Goal: Check status: Check status

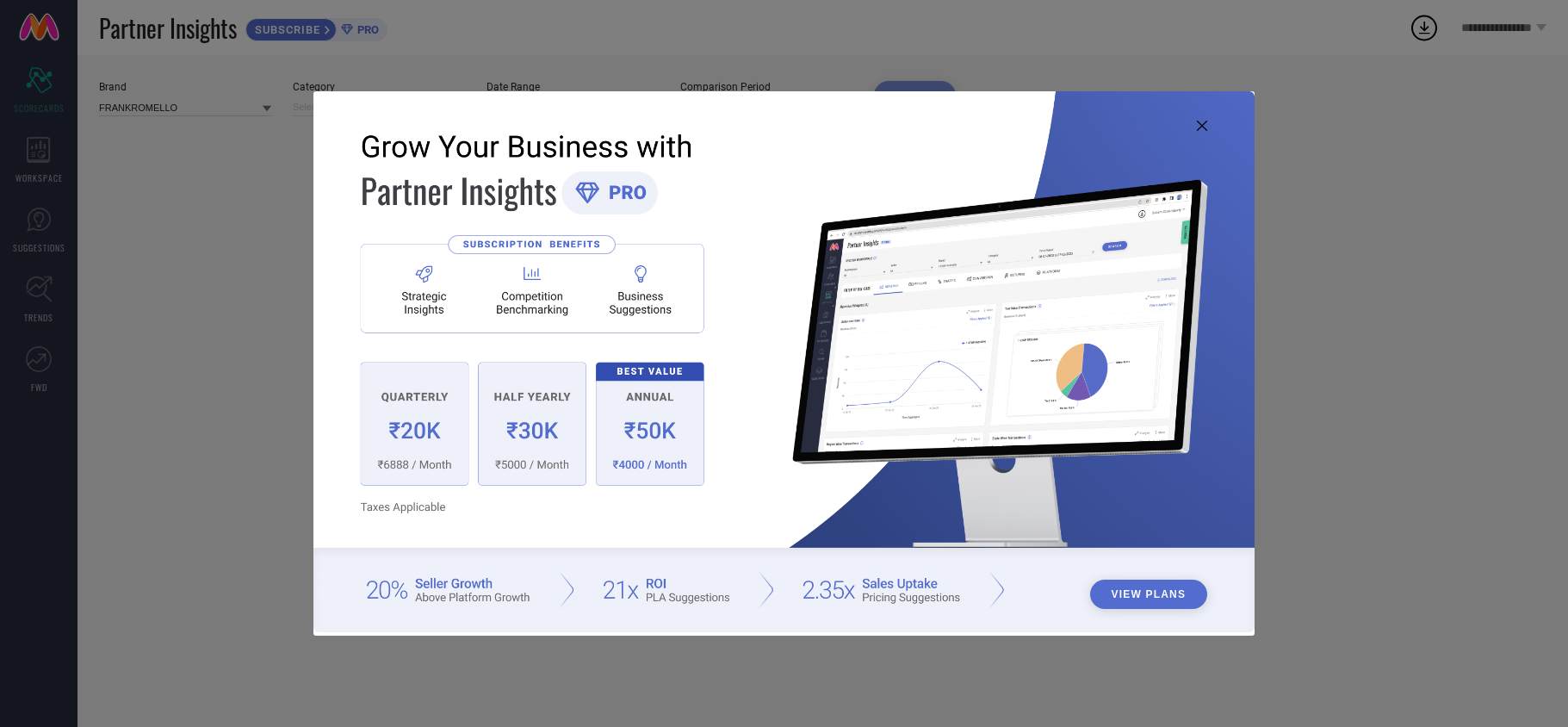
type input "All"
click at [1212, 121] on img at bounding box center [784, 362] width 941 height 541
click at [1204, 122] on icon at bounding box center [1202, 125] width 11 height 11
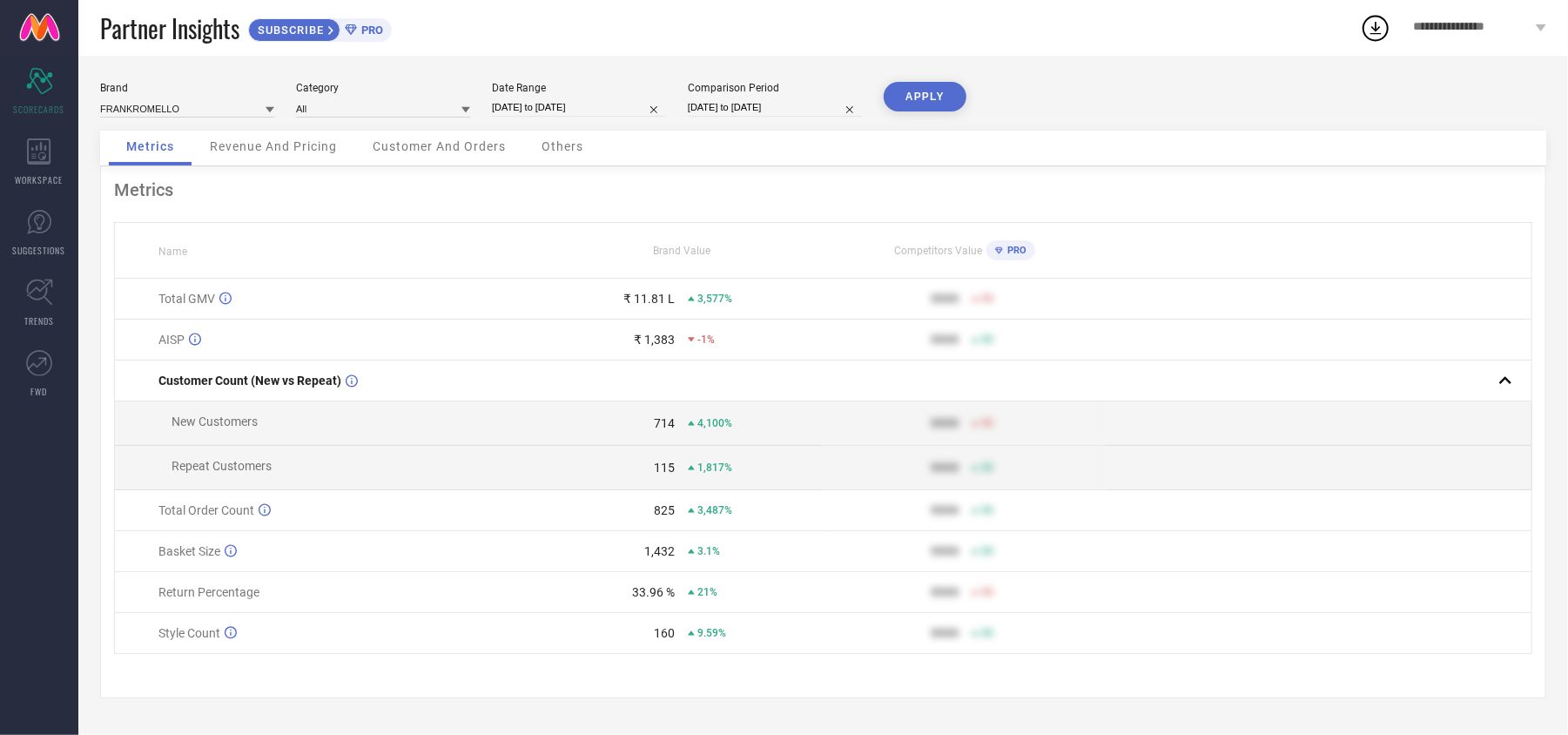
click at [592, 103] on input "[DATE] to [DATE]" at bounding box center [579, 107] width 174 height 18
select select "2025"
select select "1"
select select "2025"
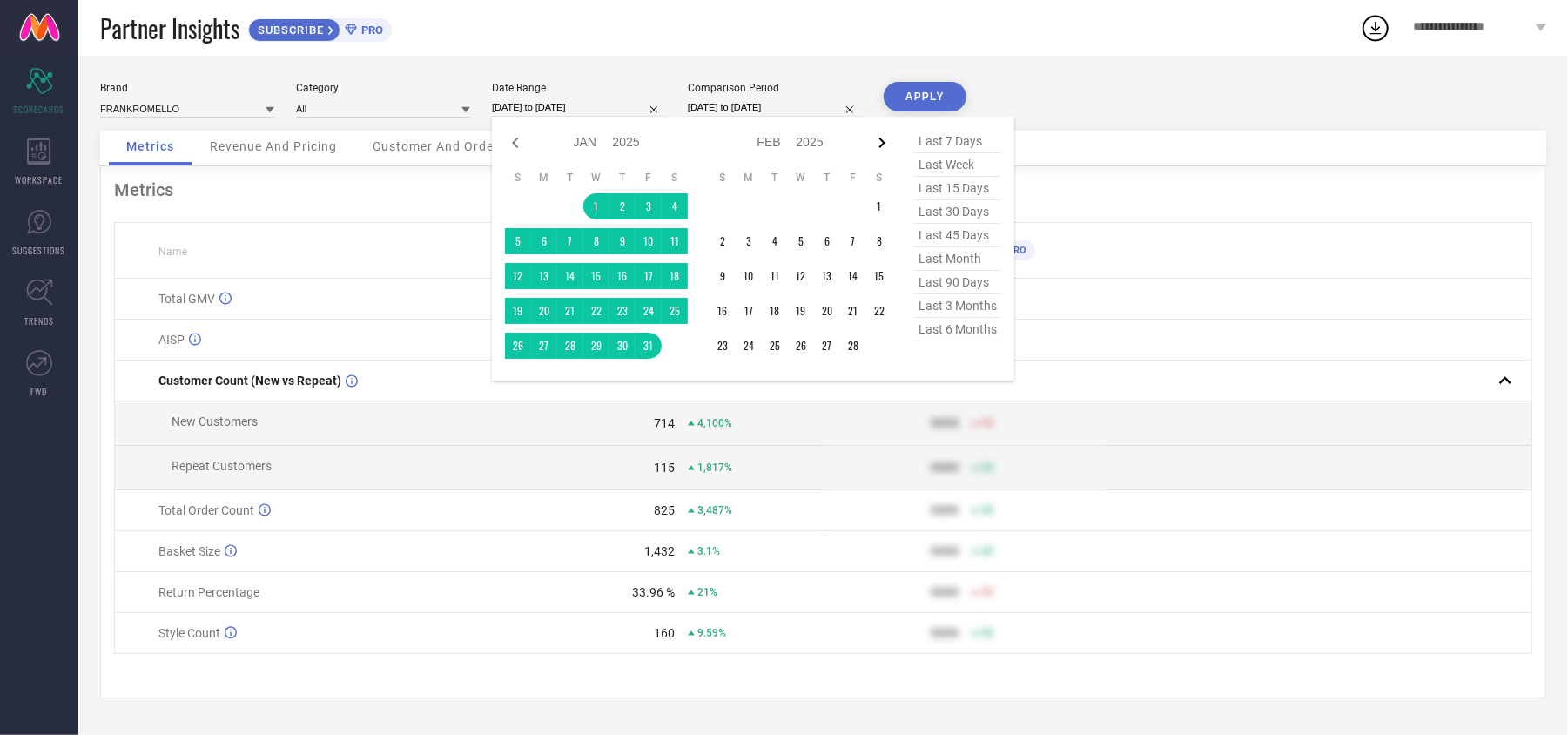
click at [889, 137] on icon at bounding box center [882, 143] width 21 height 21
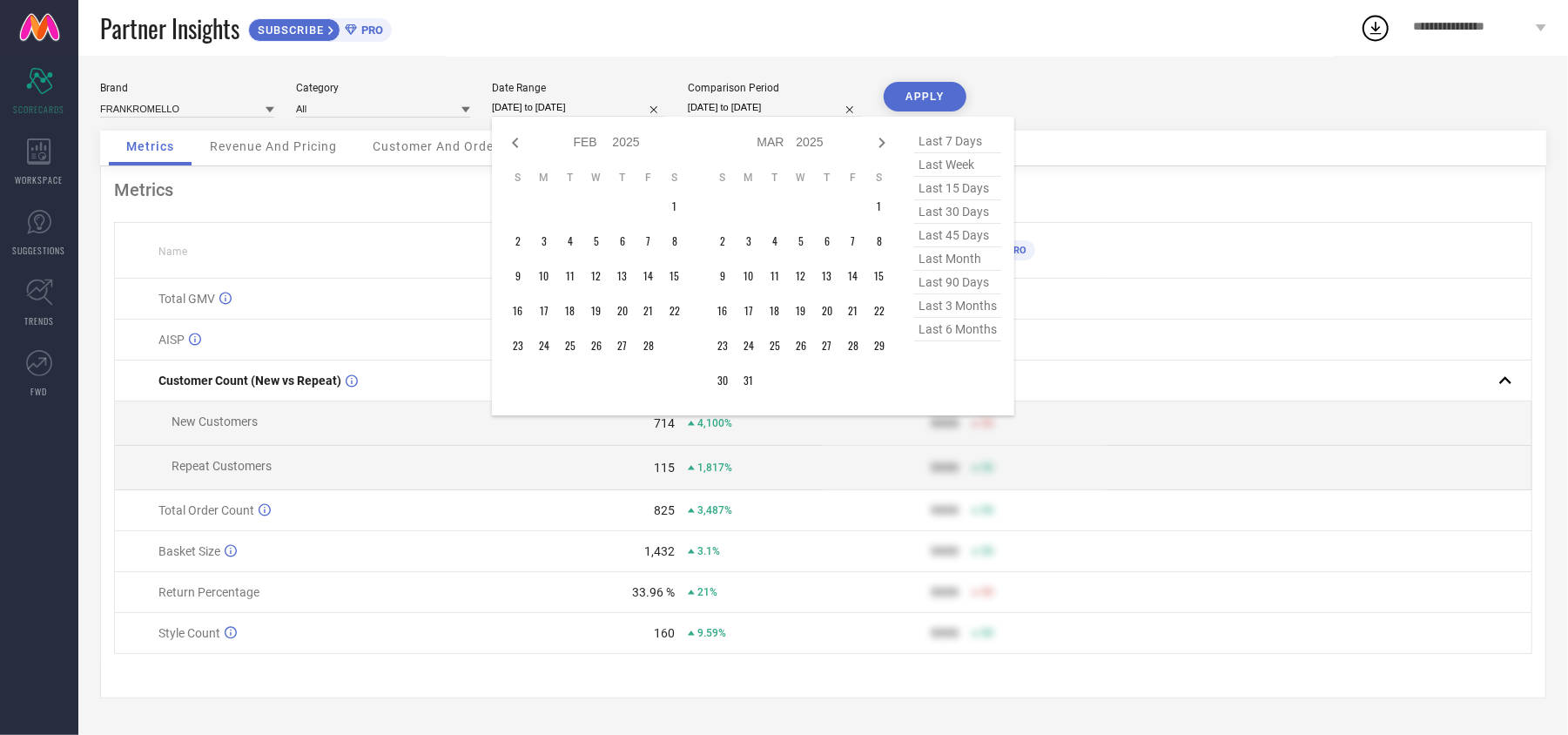
click at [889, 137] on icon at bounding box center [882, 143] width 21 height 21
select select "2"
select select "2025"
select select "3"
select select "2025"
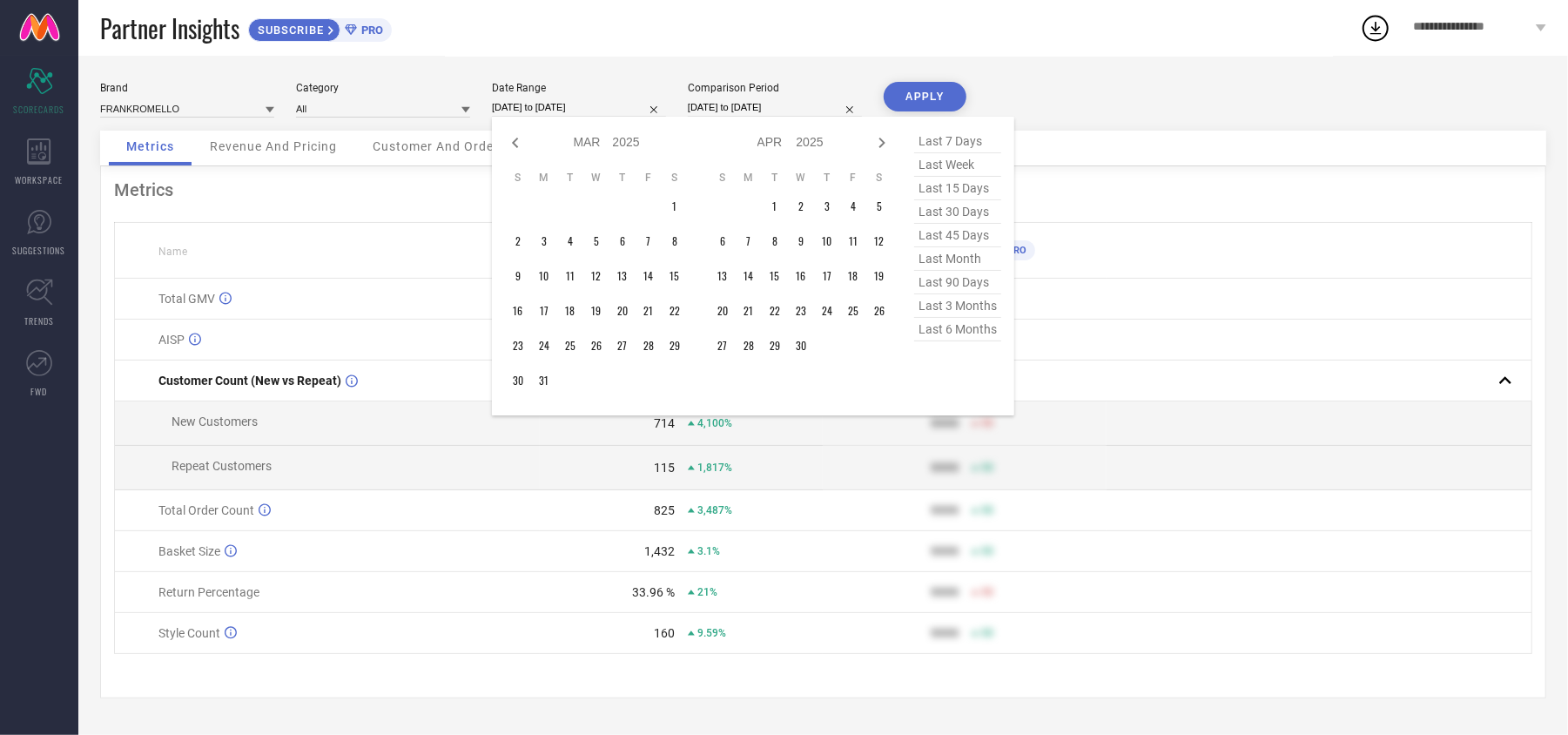
click at [889, 137] on icon at bounding box center [882, 143] width 21 height 21
select select "3"
select select "2025"
select select "4"
select select "2025"
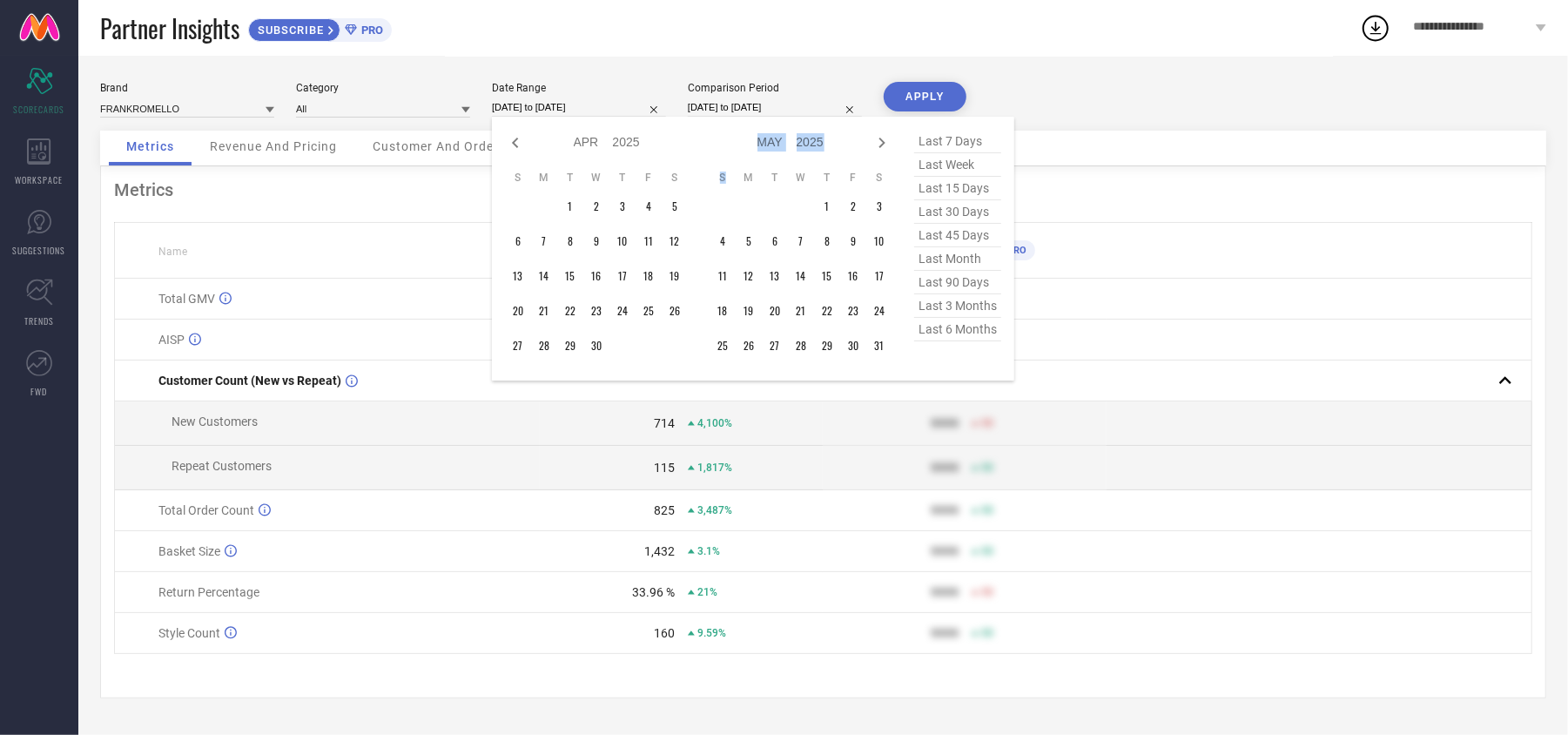
click at [889, 137] on icon at bounding box center [882, 143] width 21 height 21
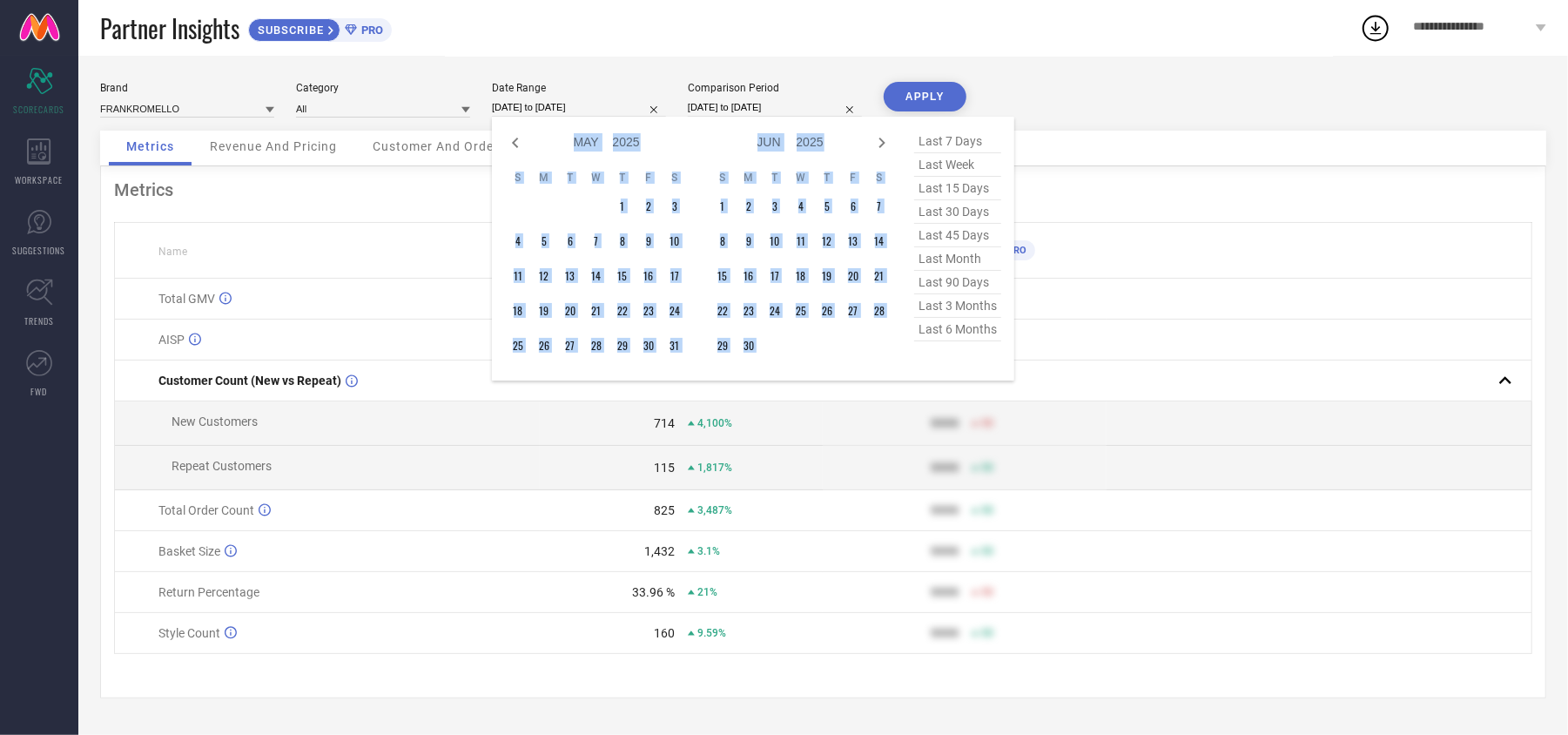
select select "5"
select select "2025"
select select "6"
select select "2025"
click at [889, 137] on icon at bounding box center [882, 143] width 21 height 21
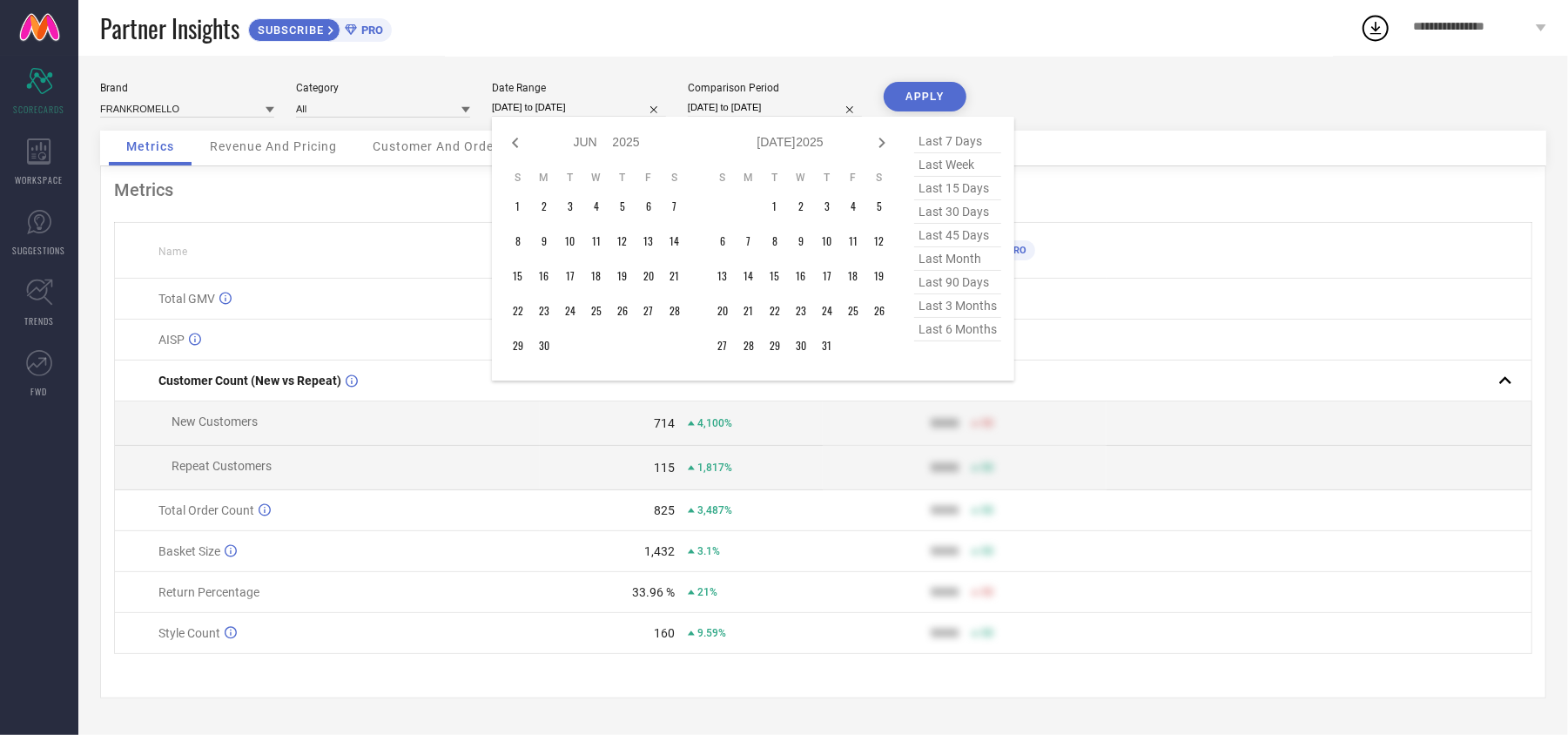
select select "6"
select select "2025"
select select "7"
select select "2025"
click at [889, 138] on icon at bounding box center [882, 143] width 21 height 21
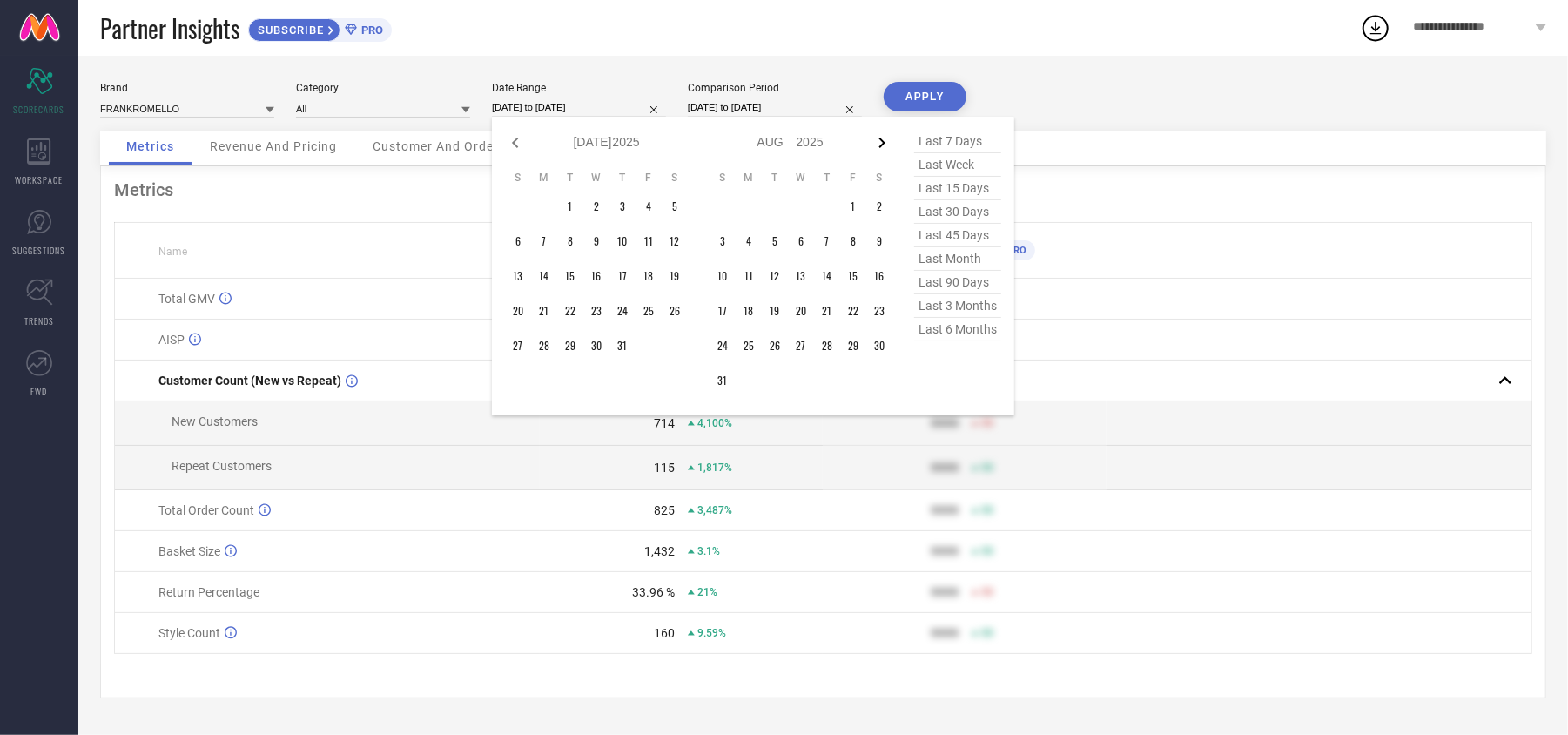
select select "7"
select select "2025"
select select "8"
select select "2025"
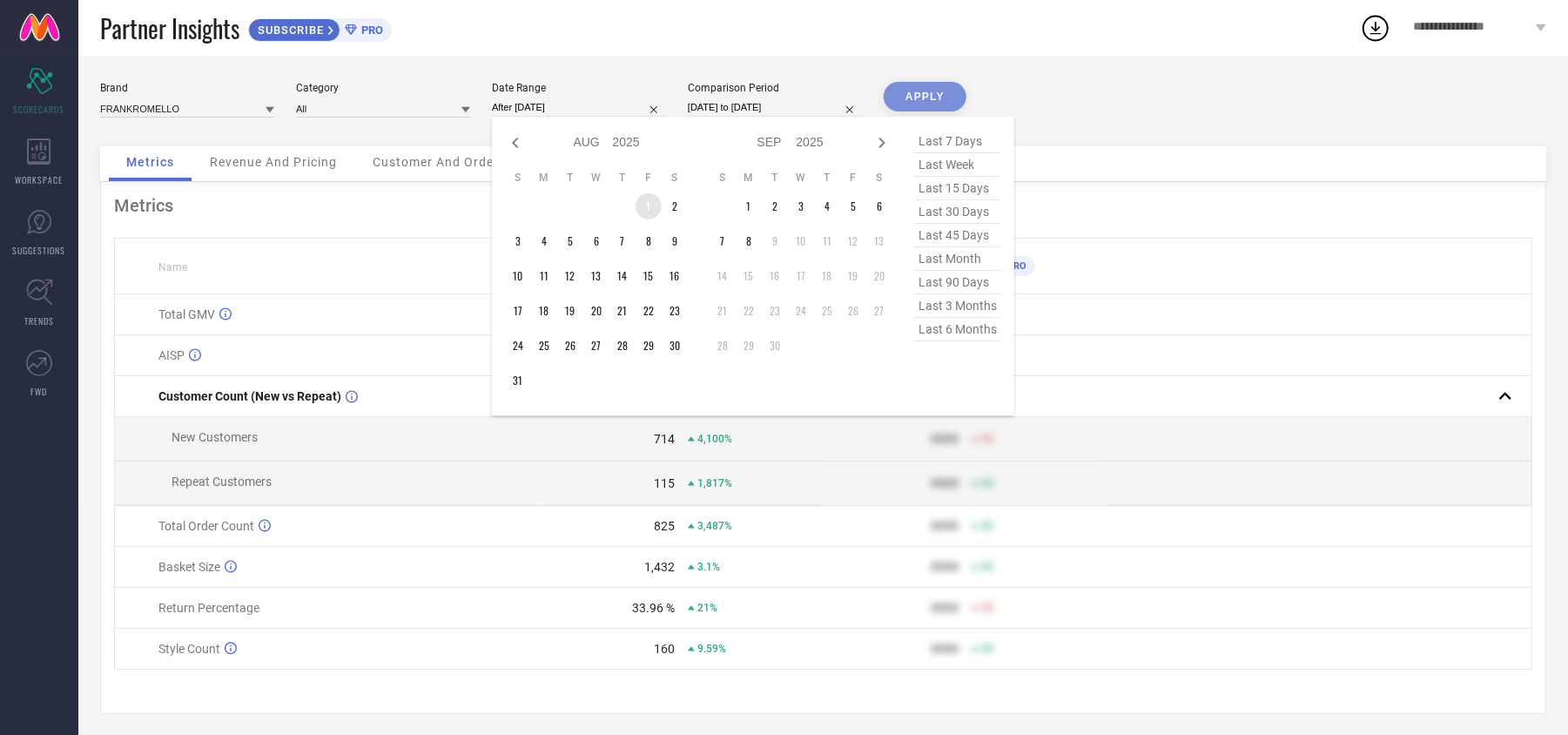
click at [643, 199] on td "1" at bounding box center [649, 206] width 26 height 26
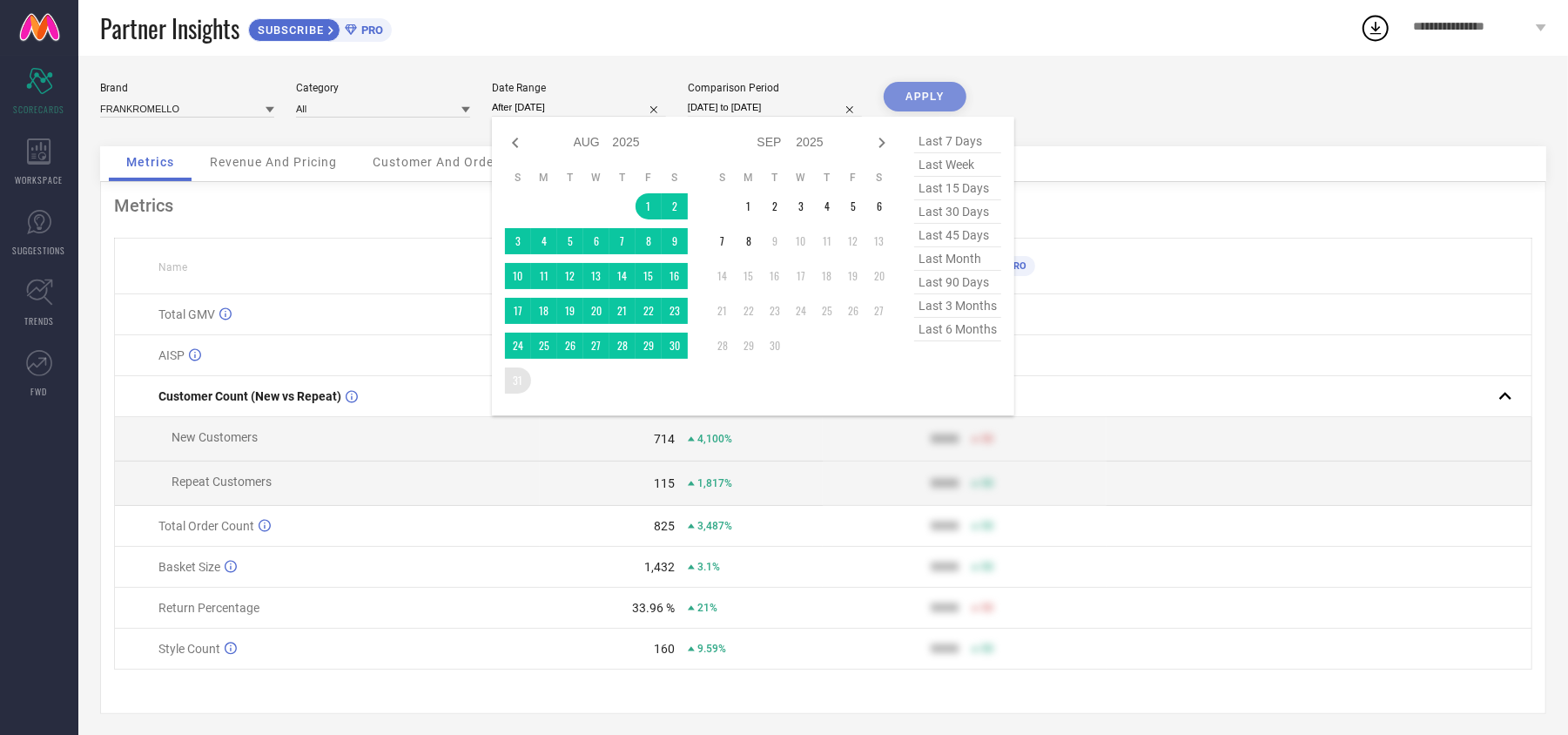
type input "[DATE] to [DATE]"
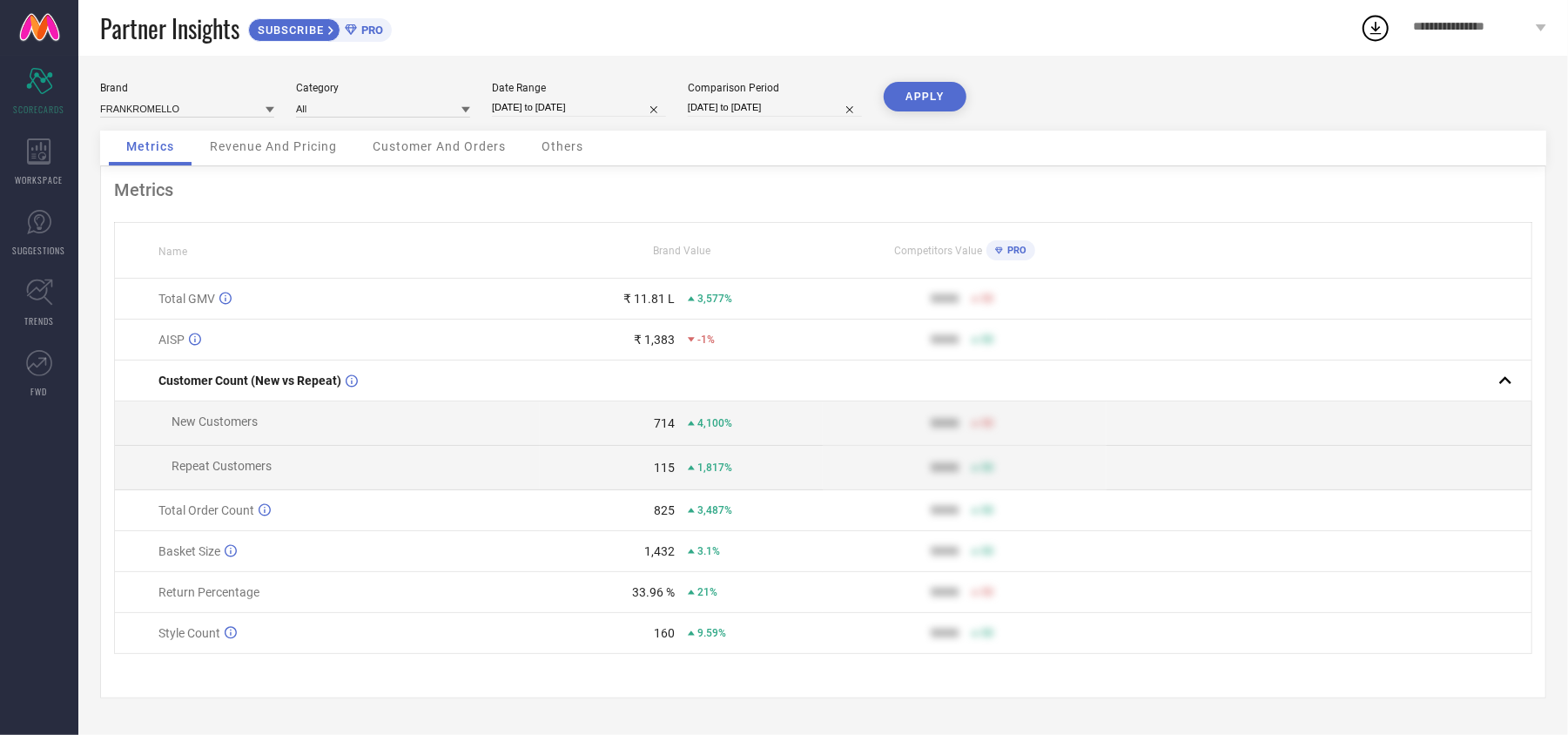
scroll to position [7, 0]
click at [910, 97] on button "APPLY" at bounding box center [925, 97] width 83 height 30
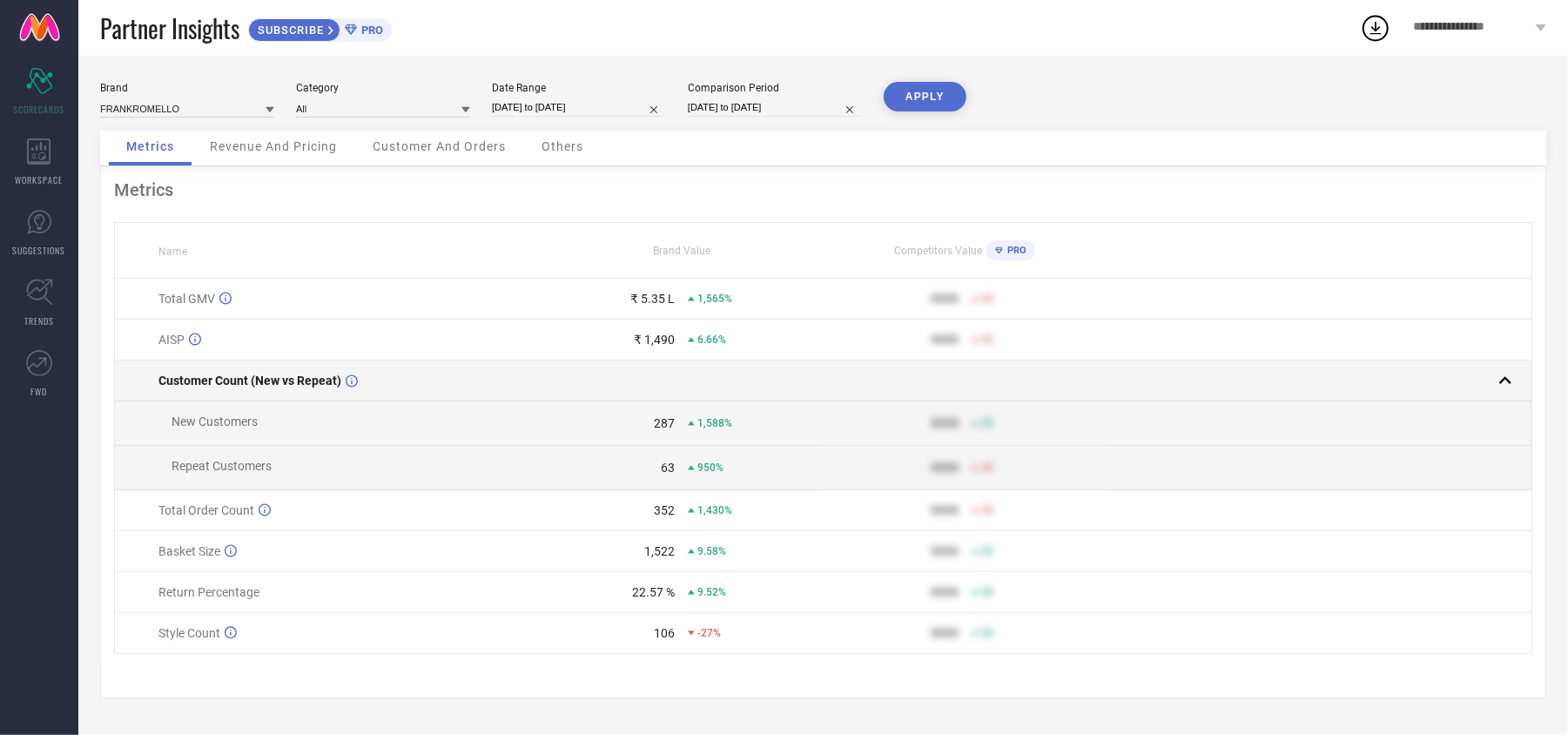
scroll to position [0, 0]
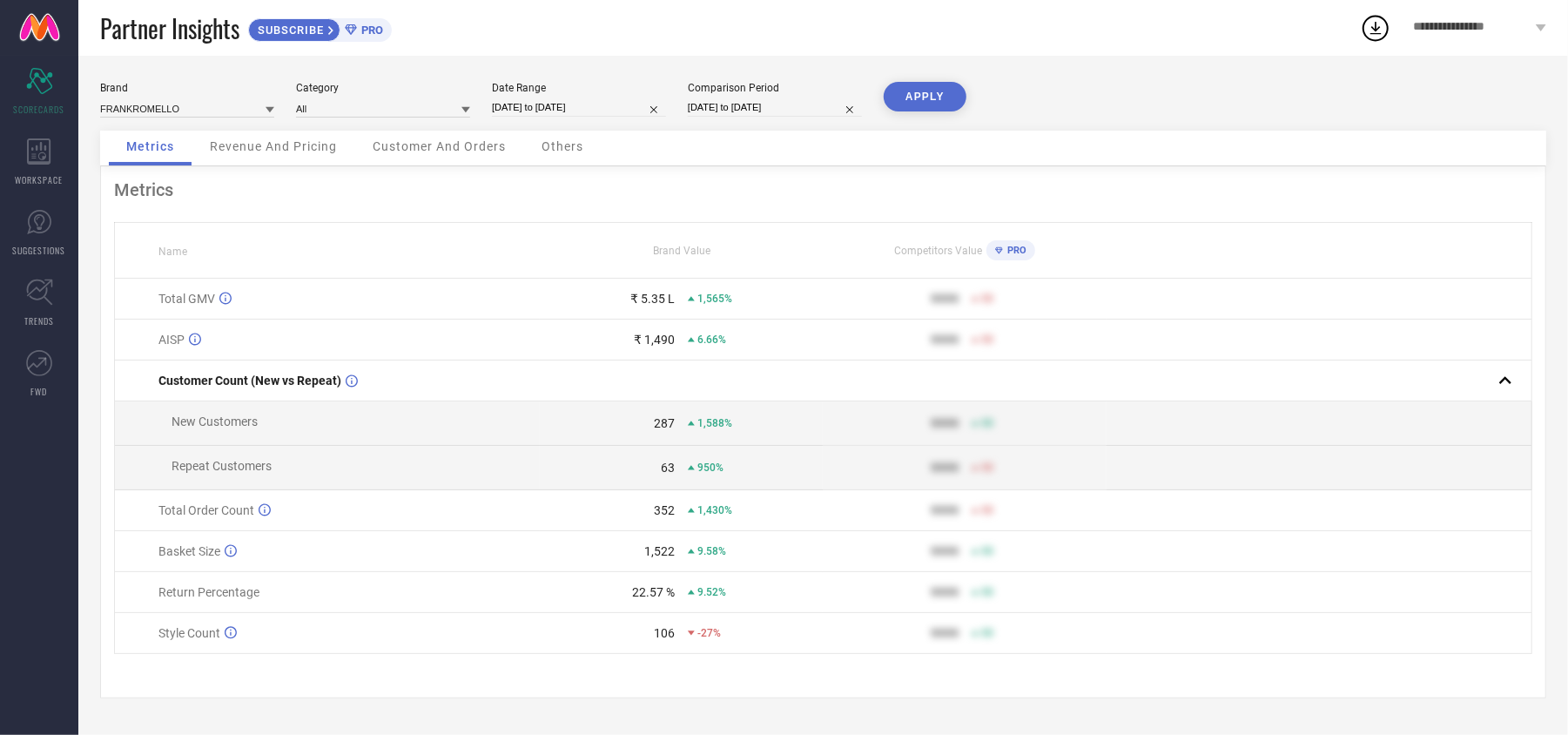
click at [576, 109] on input "[DATE] to [DATE]" at bounding box center [579, 107] width 174 height 18
select select "7"
select select "2025"
select select "8"
select select "2025"
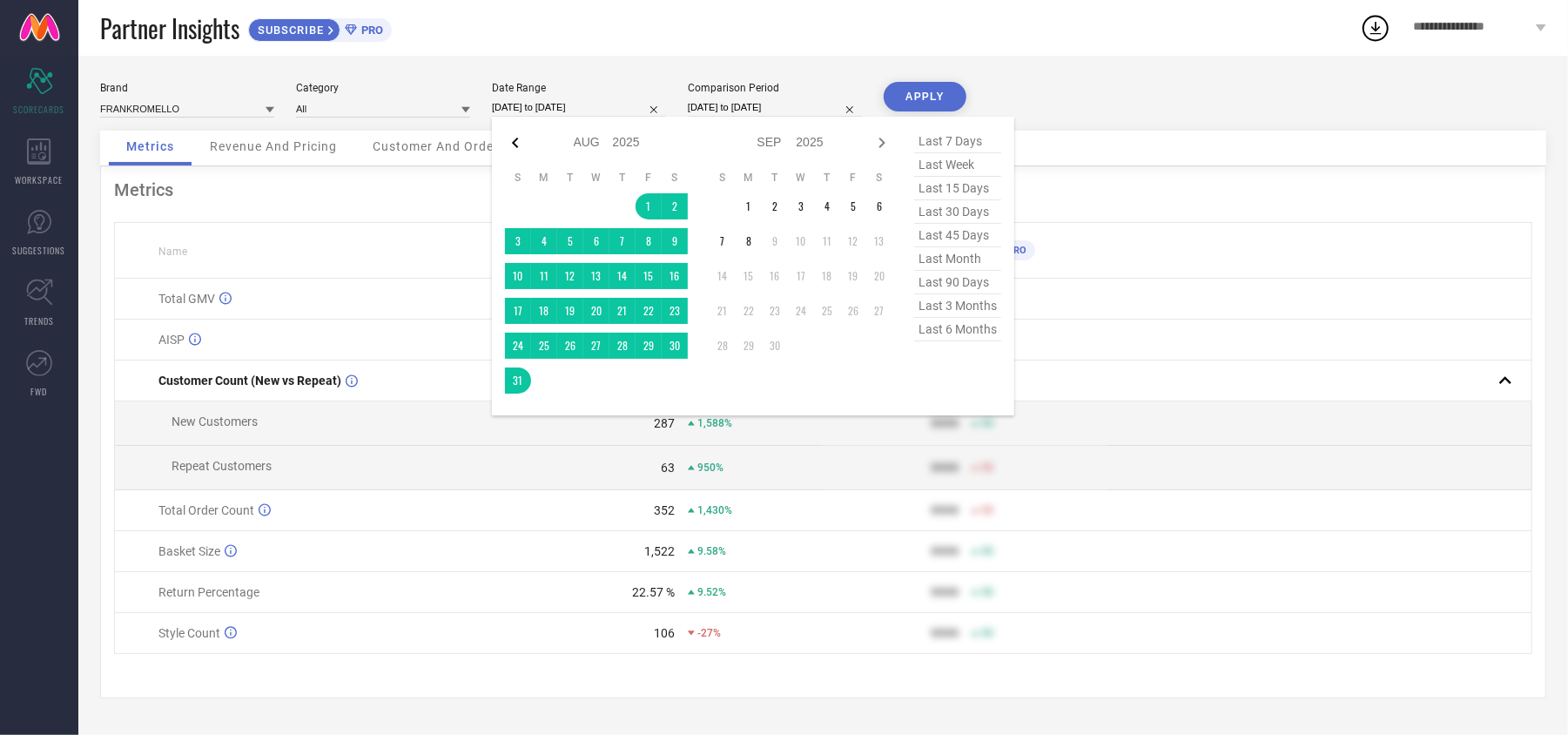
click at [509, 145] on icon at bounding box center [515, 143] width 21 height 21
select select "6"
select select "2025"
select select "7"
select select "2025"
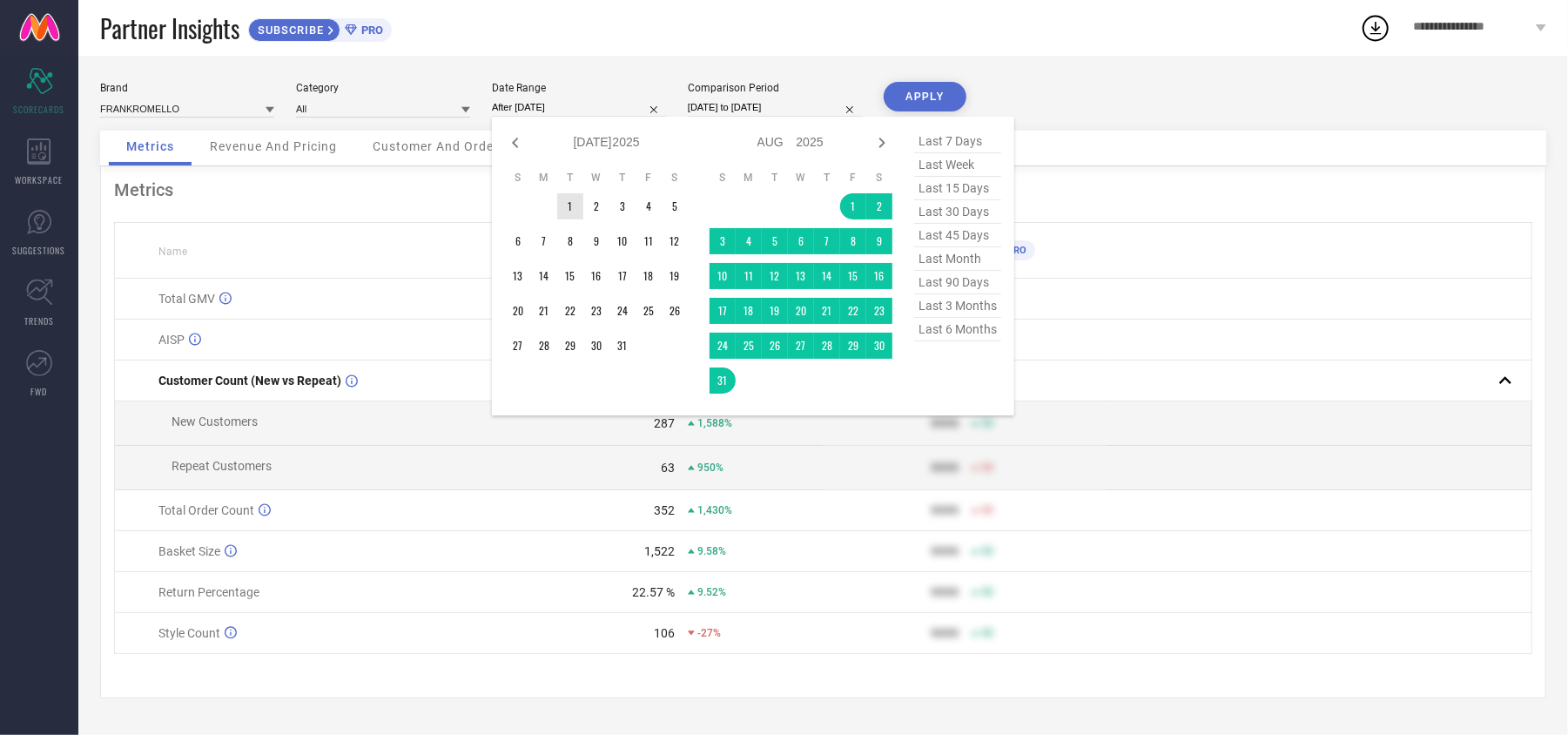
click at [562, 204] on td "1" at bounding box center [571, 206] width 26 height 26
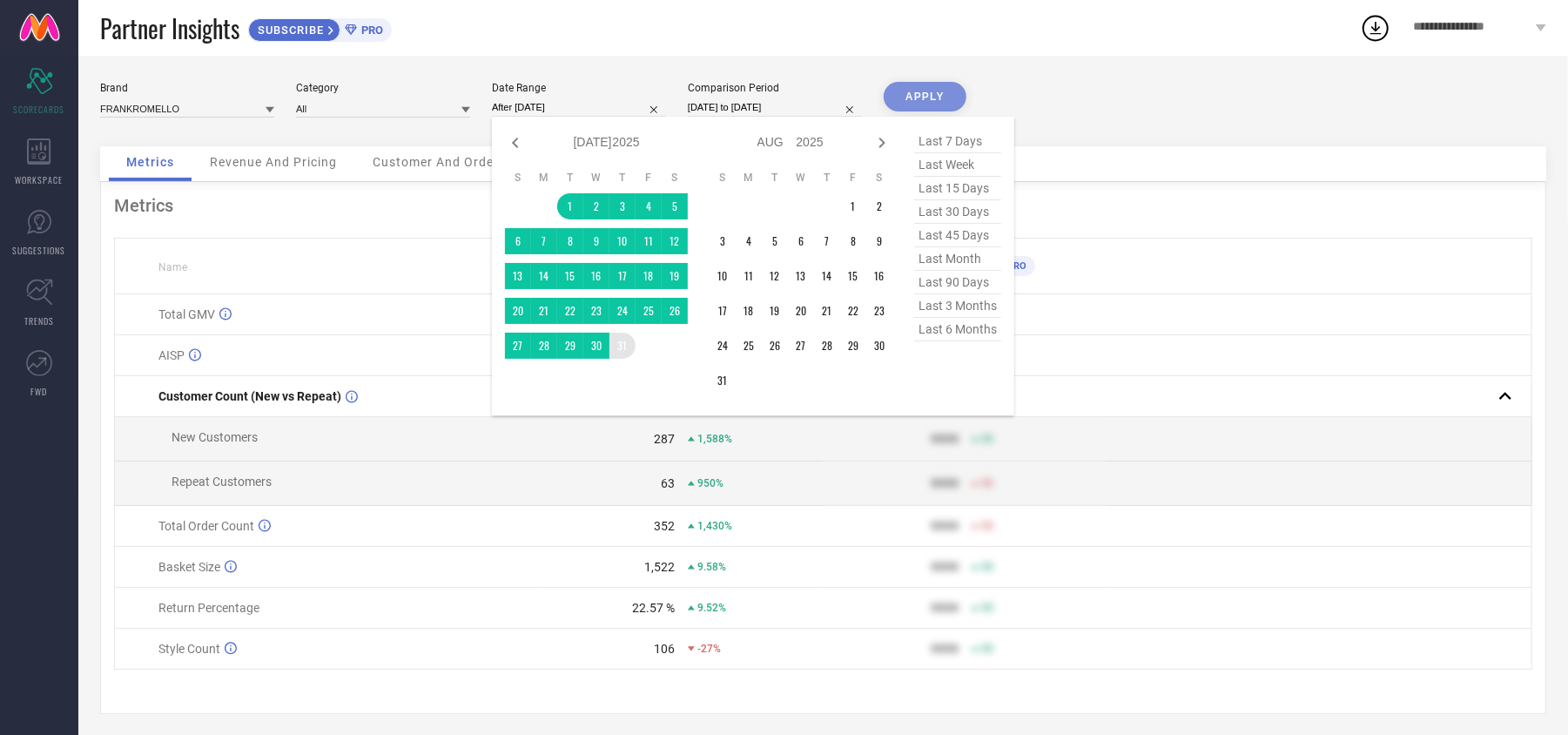
type input "[DATE] to [DATE]"
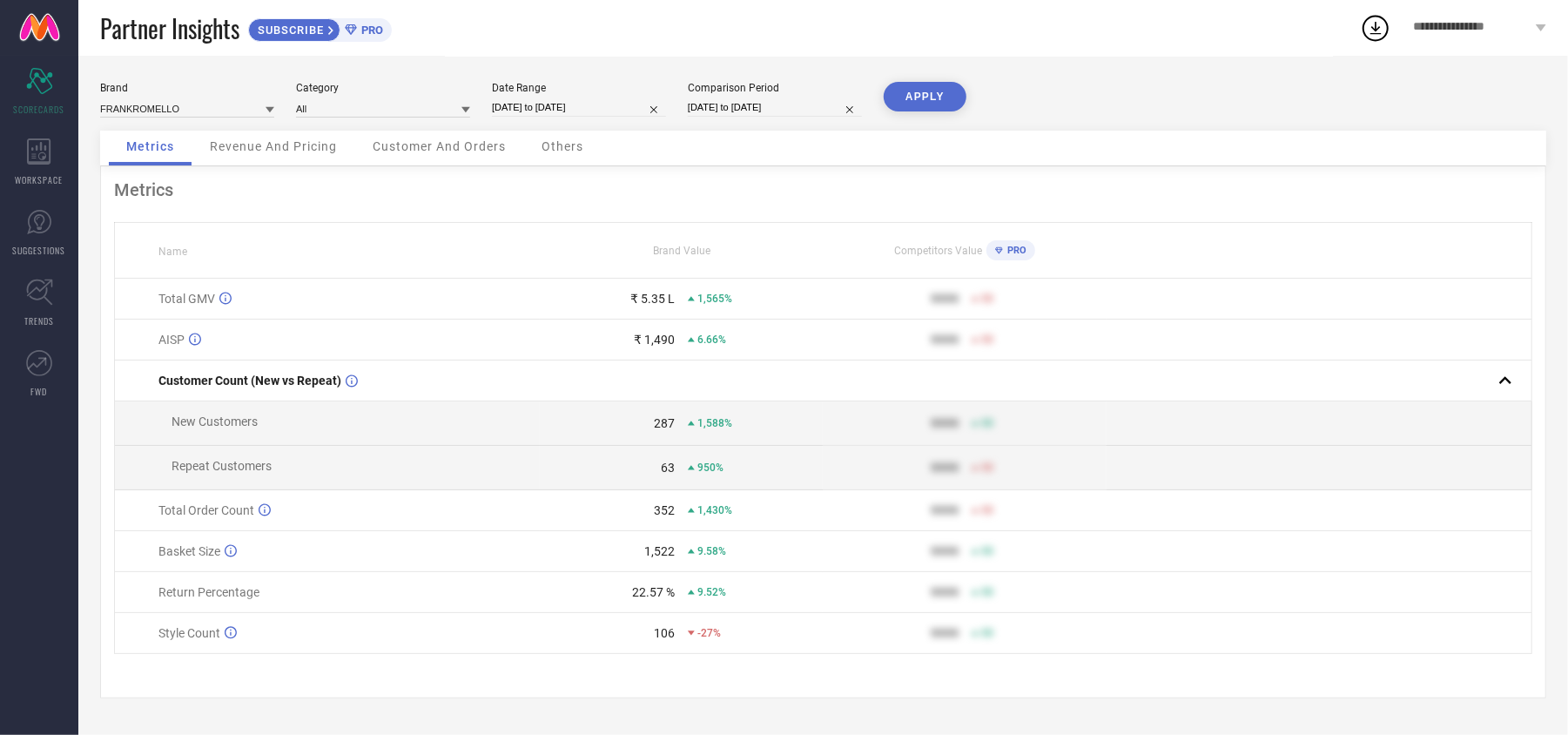
click at [928, 101] on button "APPLY" at bounding box center [925, 97] width 83 height 30
select select "6"
select select "2025"
select select "7"
select select "2025"
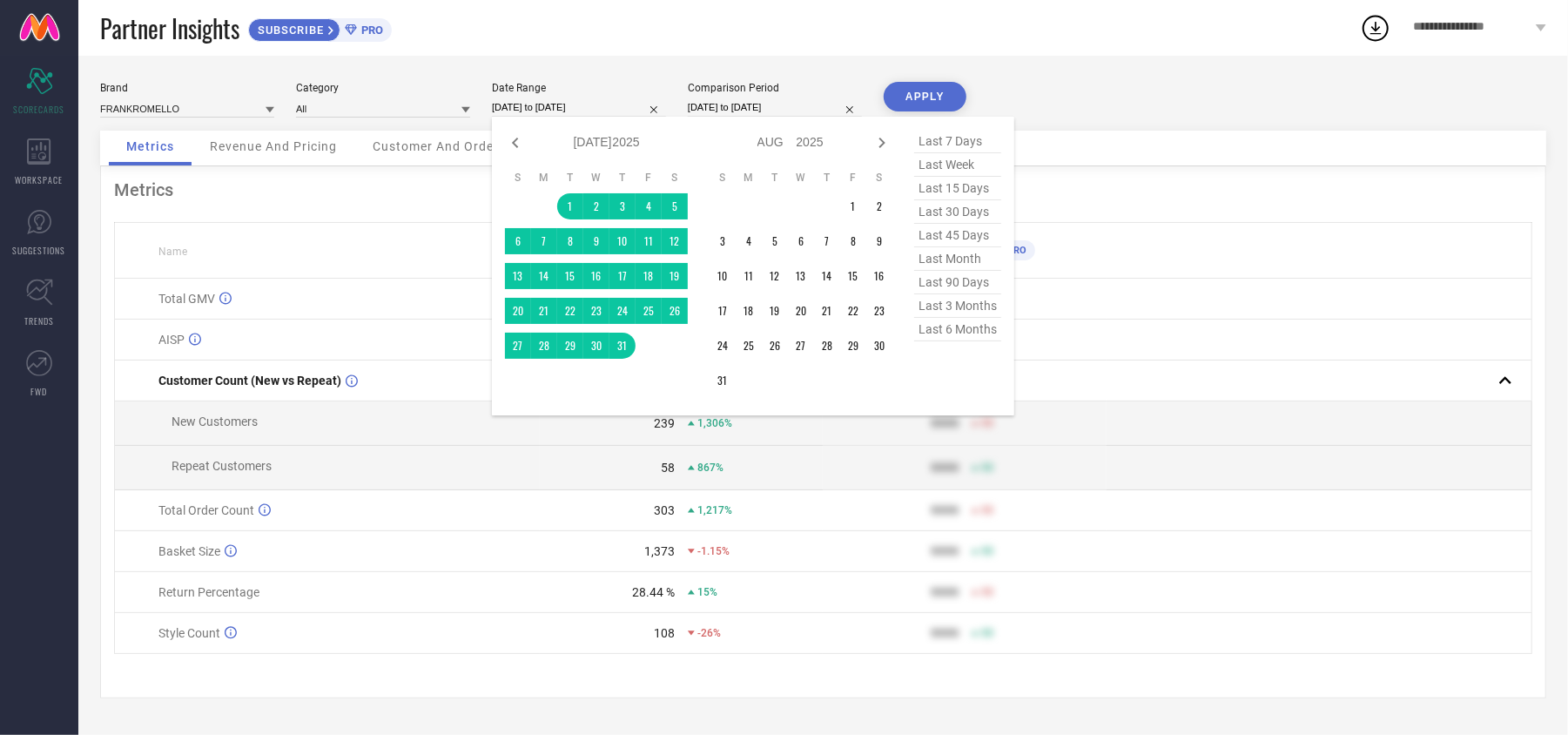
click at [586, 112] on input "[DATE] to [DATE]" at bounding box center [579, 107] width 174 height 18
click at [510, 138] on icon at bounding box center [515, 143] width 21 height 21
select select "5"
select select "2025"
select select "6"
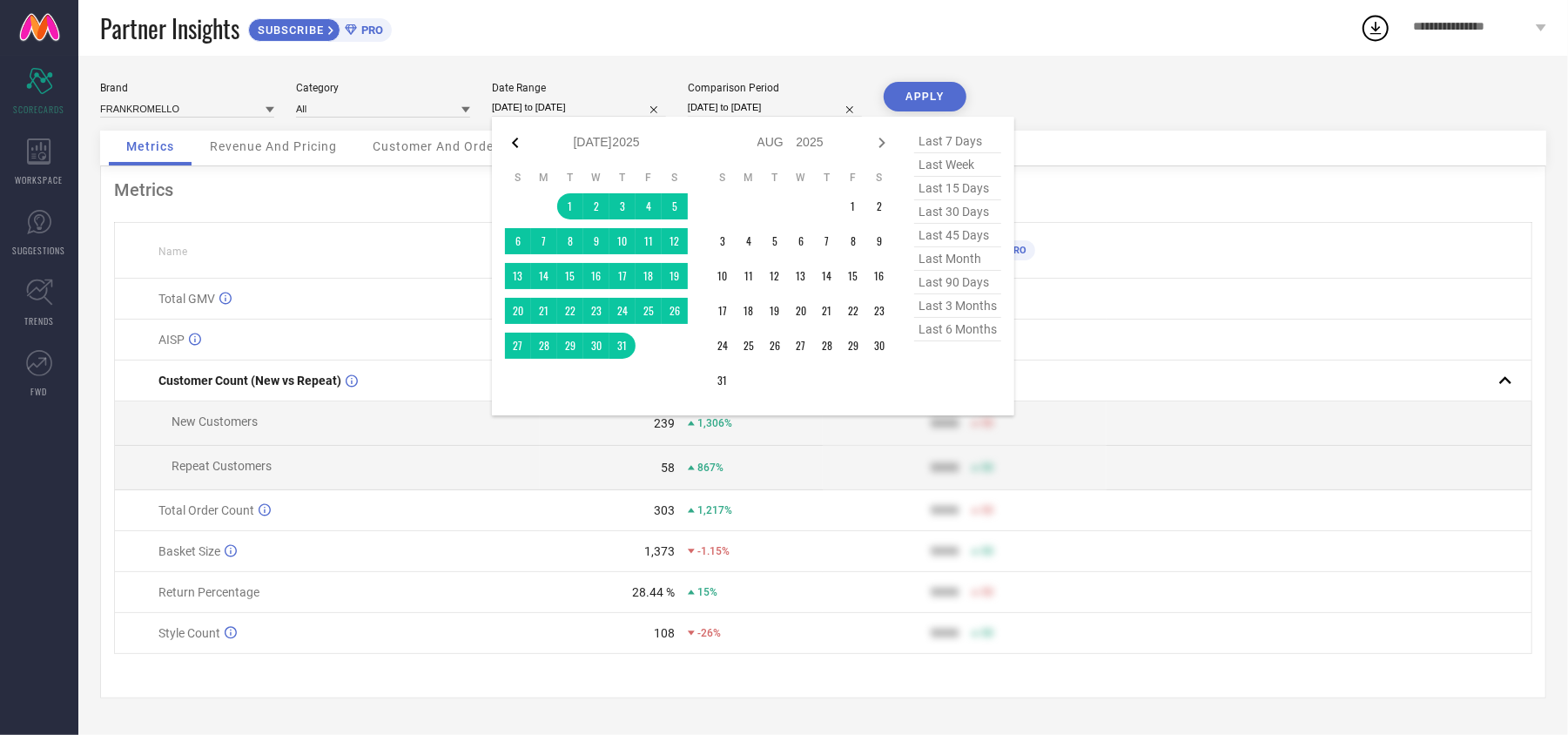
select select "2025"
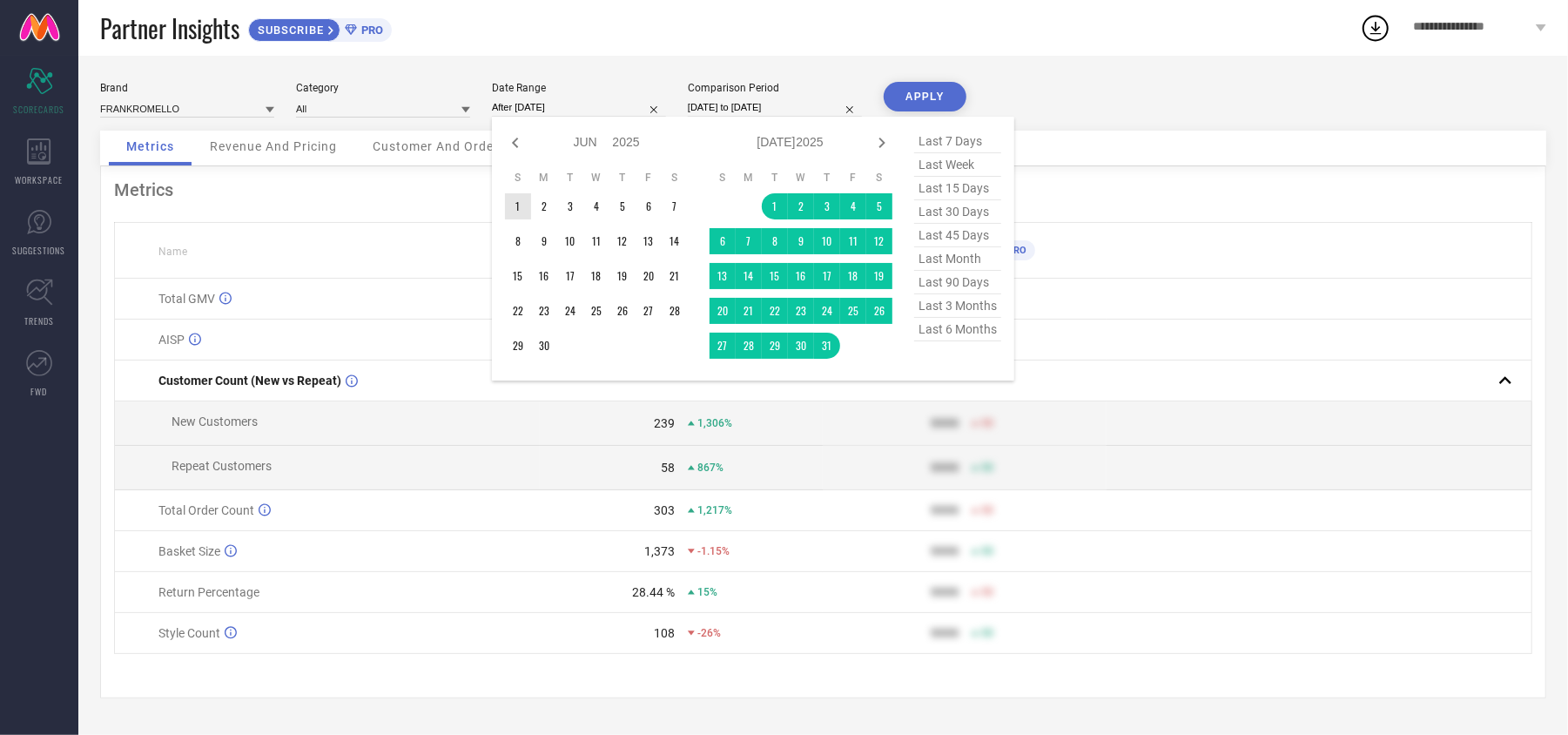
click at [520, 205] on td "1" at bounding box center [518, 206] width 26 height 26
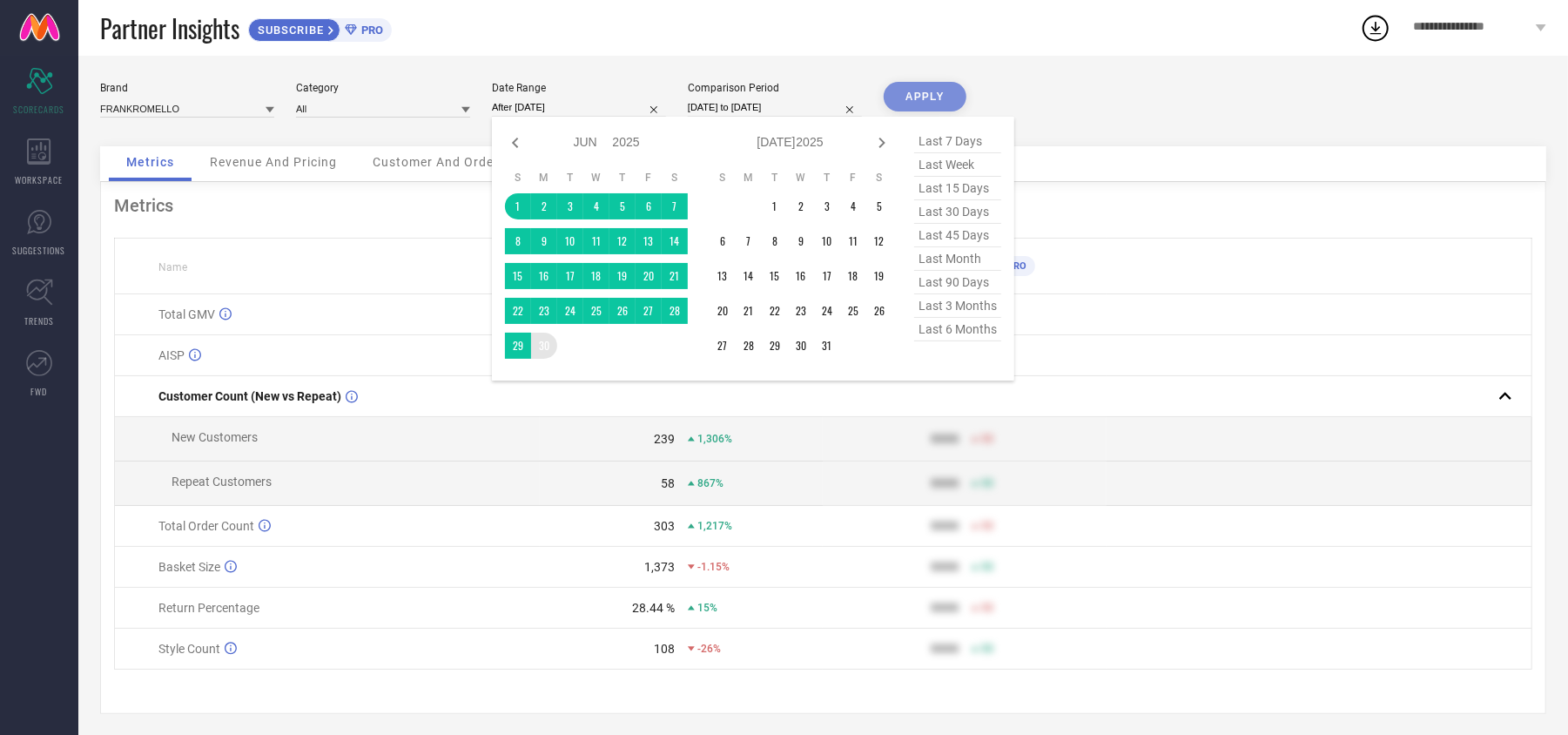
type input "[DATE] to [DATE]"
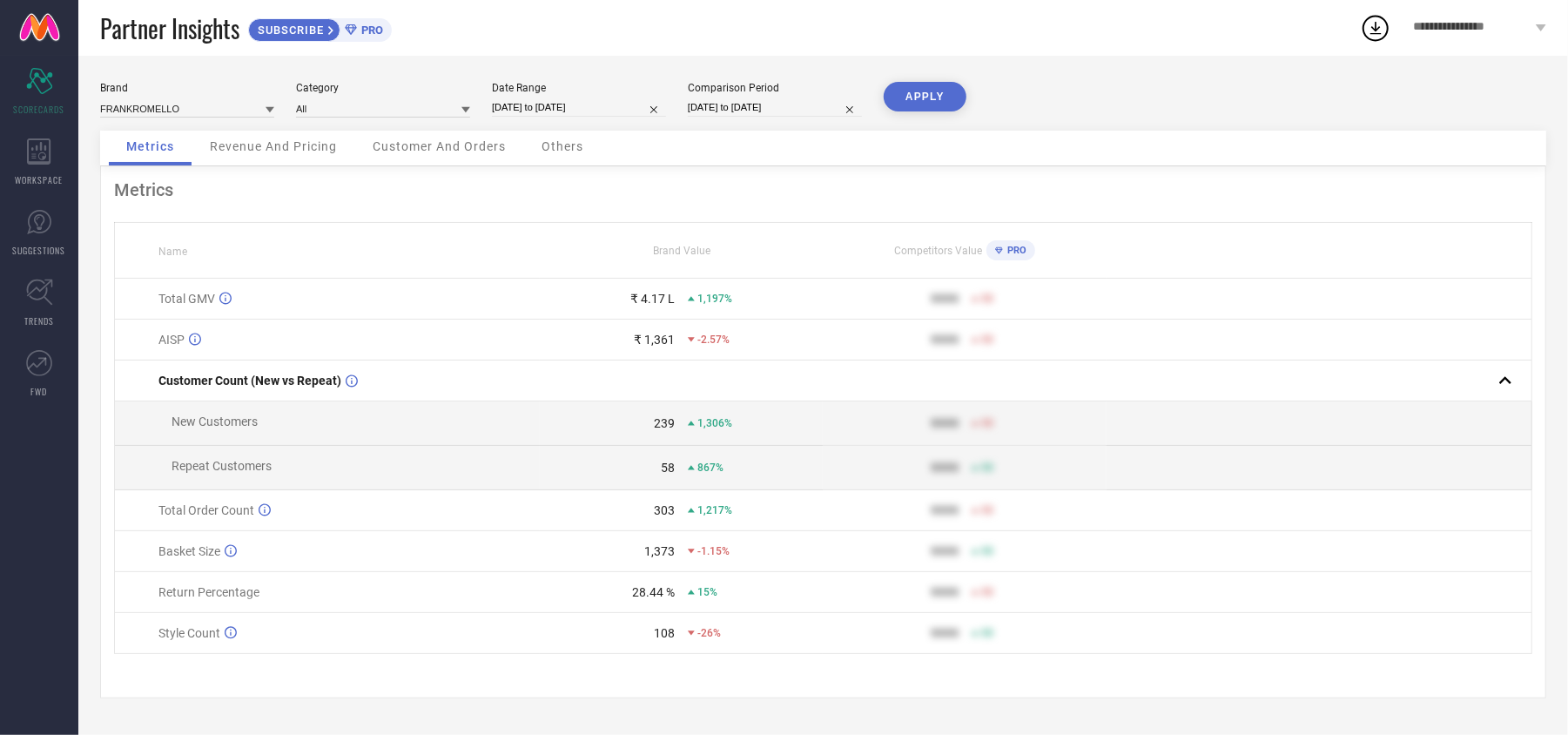
click at [931, 99] on button "APPLY" at bounding box center [925, 97] width 83 height 30
click at [590, 98] on input "[DATE] to [DATE]" at bounding box center [579, 107] width 174 height 18
select select "5"
select select "2025"
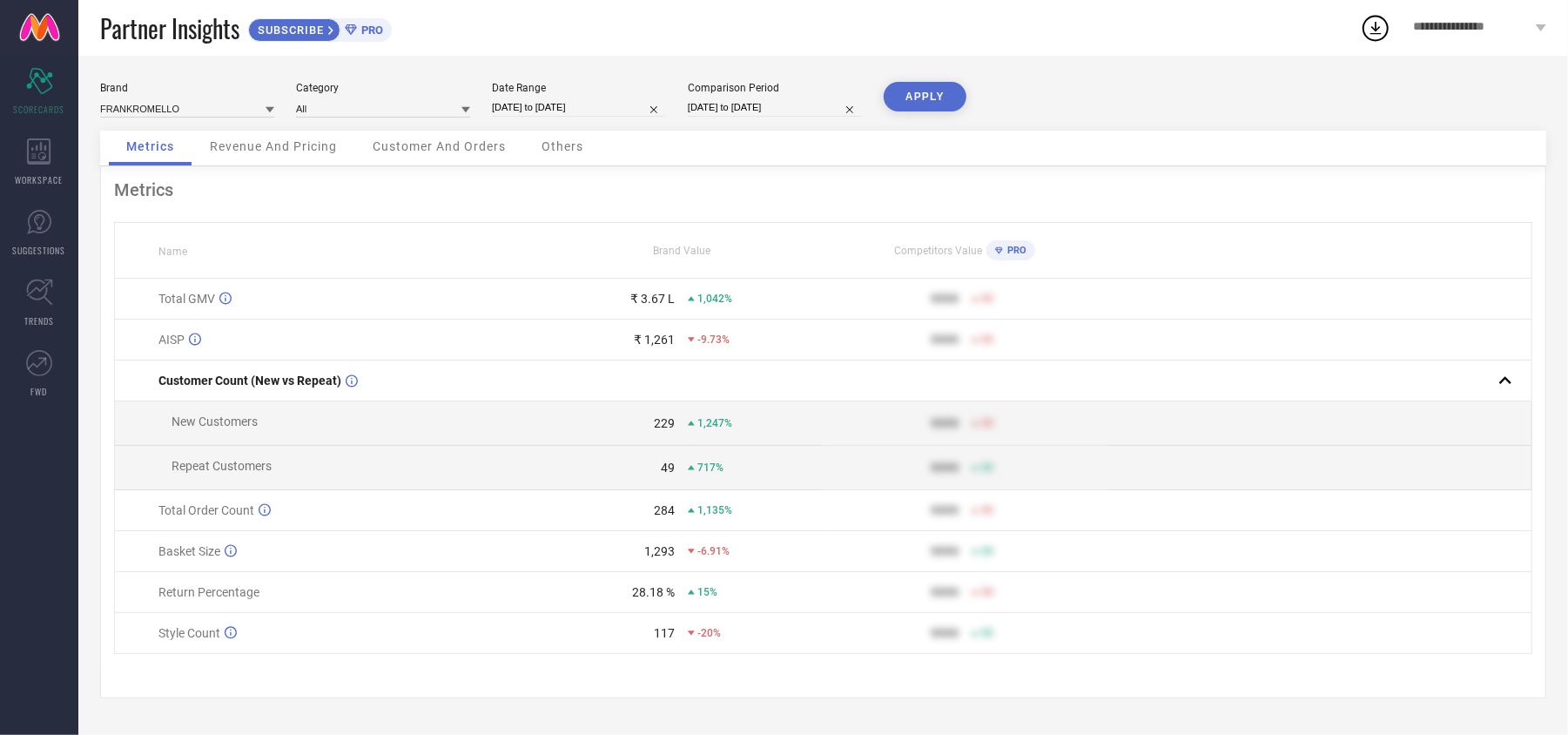
select select "6"
select select "2025"
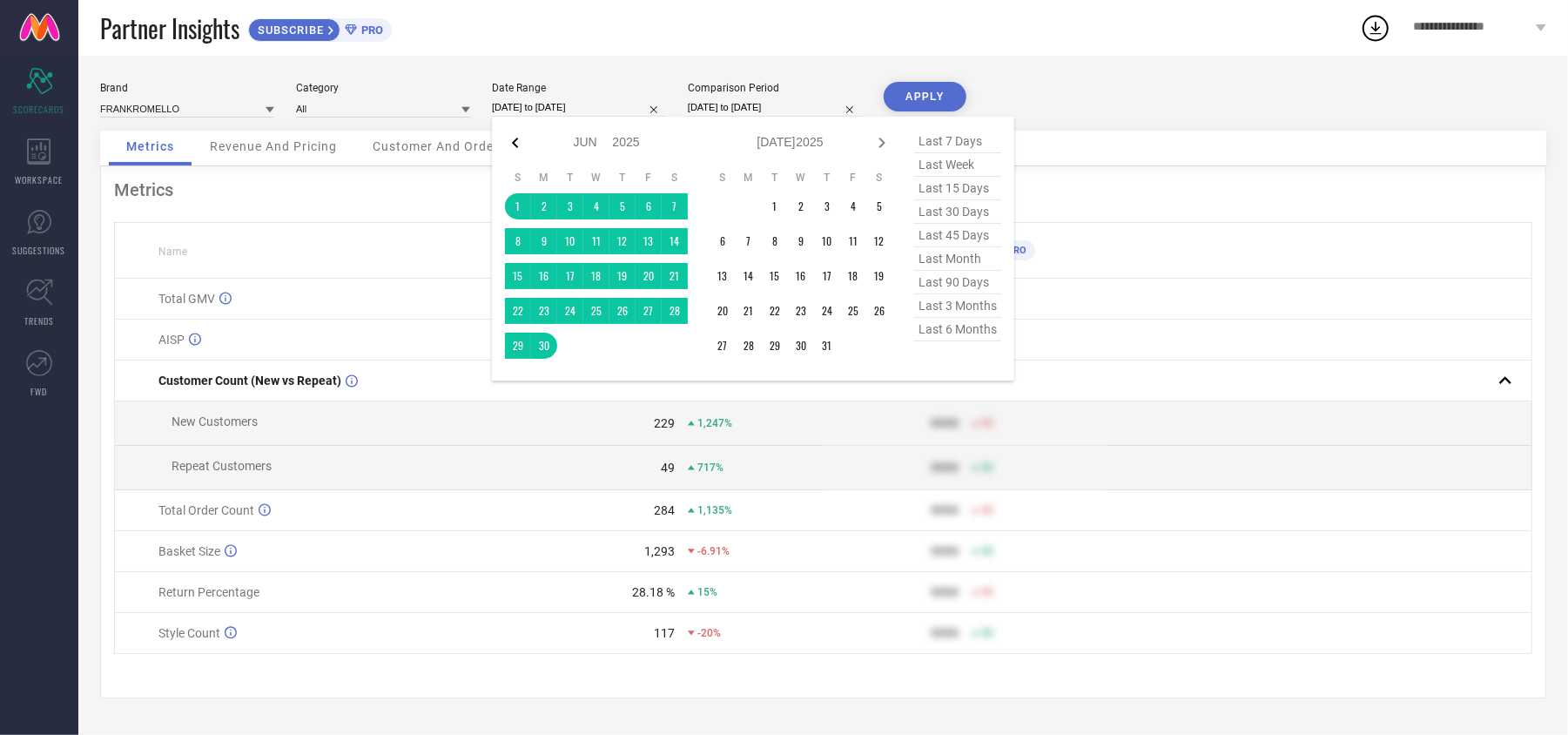
click at [520, 133] on icon at bounding box center [515, 143] width 21 height 21
select select "3"
select select "2025"
select select "4"
select select "2025"
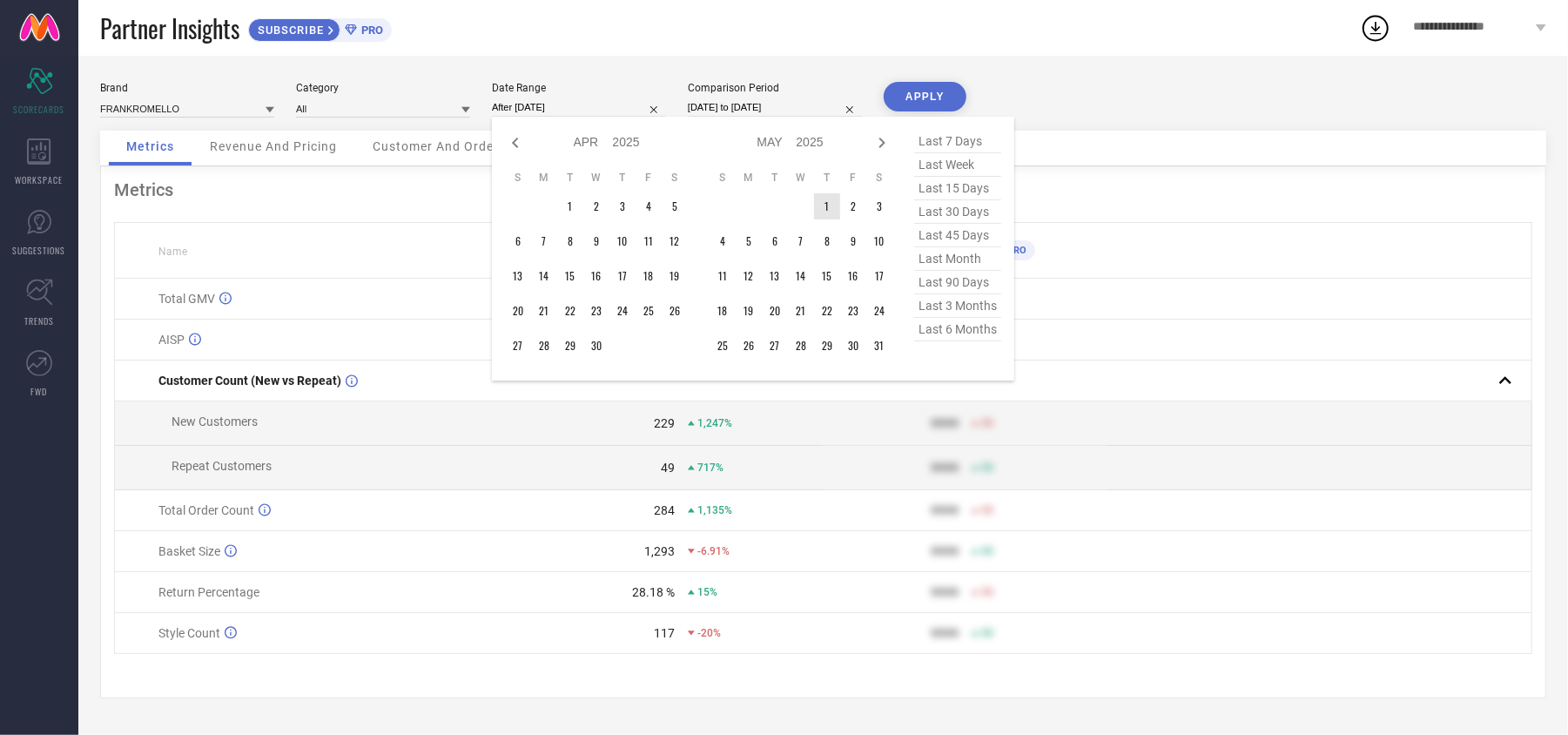
click at [823, 193] on td "1" at bounding box center [827, 206] width 26 height 26
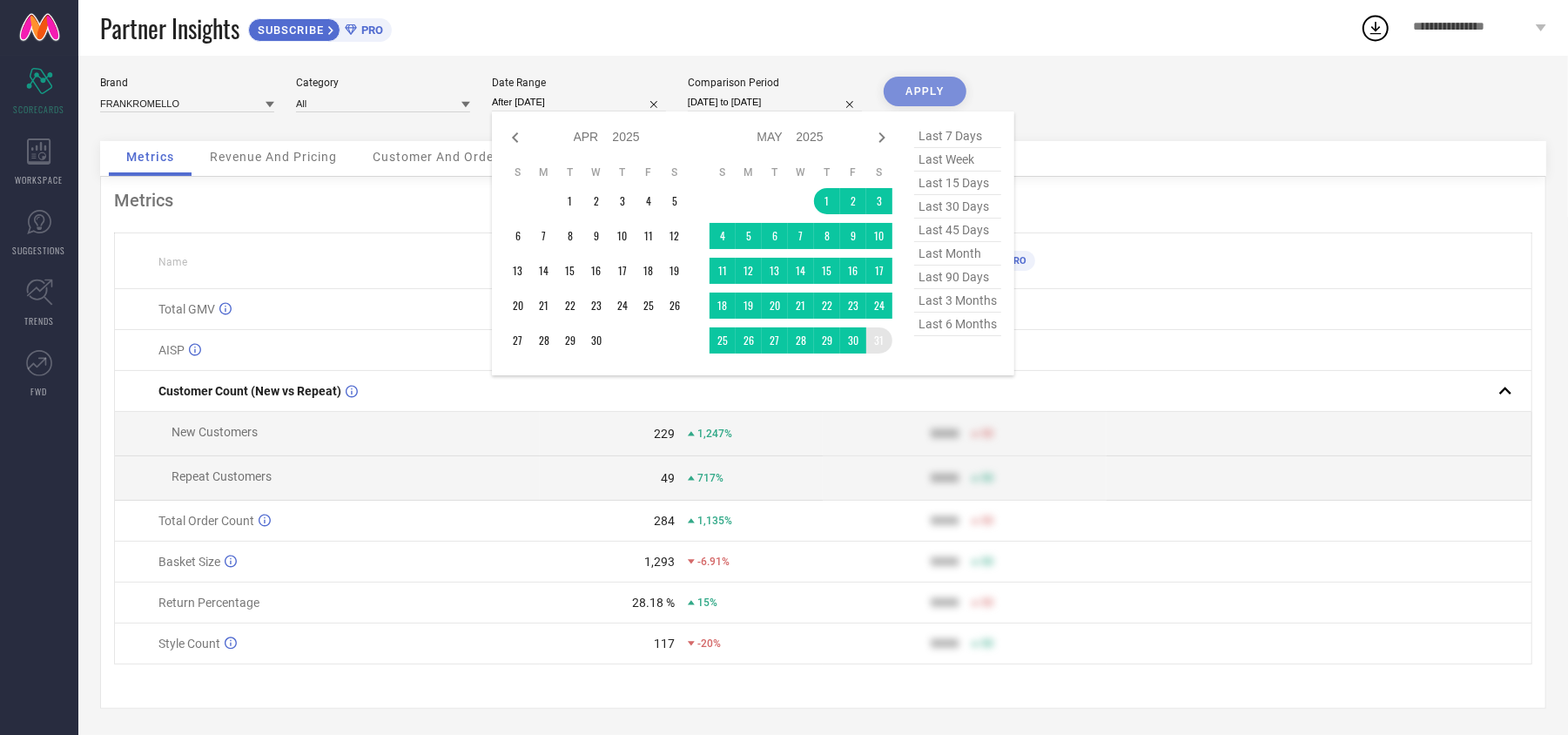
type input "[DATE] to [DATE]"
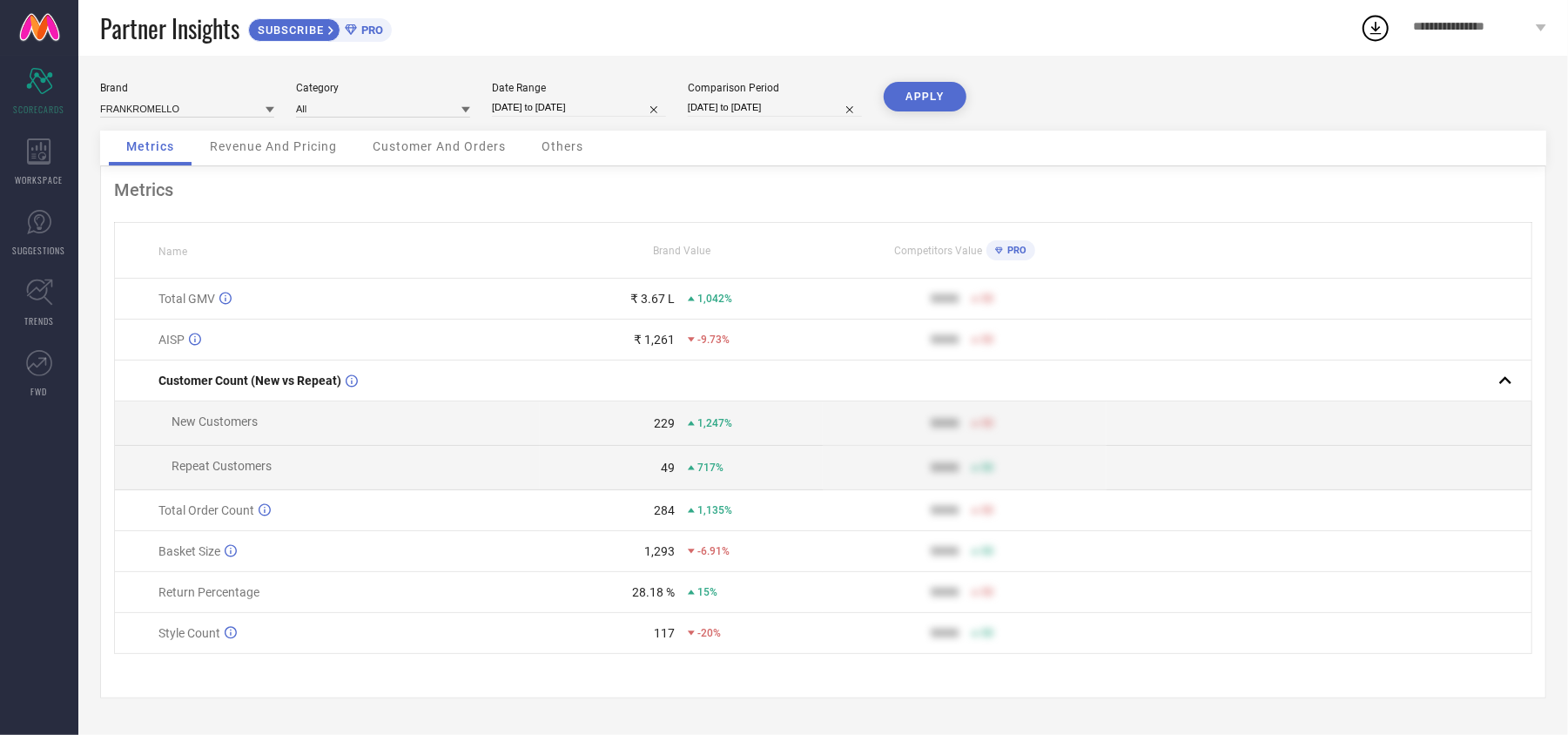
click at [926, 84] on button "APPLY" at bounding box center [925, 97] width 83 height 30
click at [604, 98] on input "[DATE] to [DATE]" at bounding box center [579, 107] width 174 height 18
select select "4"
select select "2025"
select select "5"
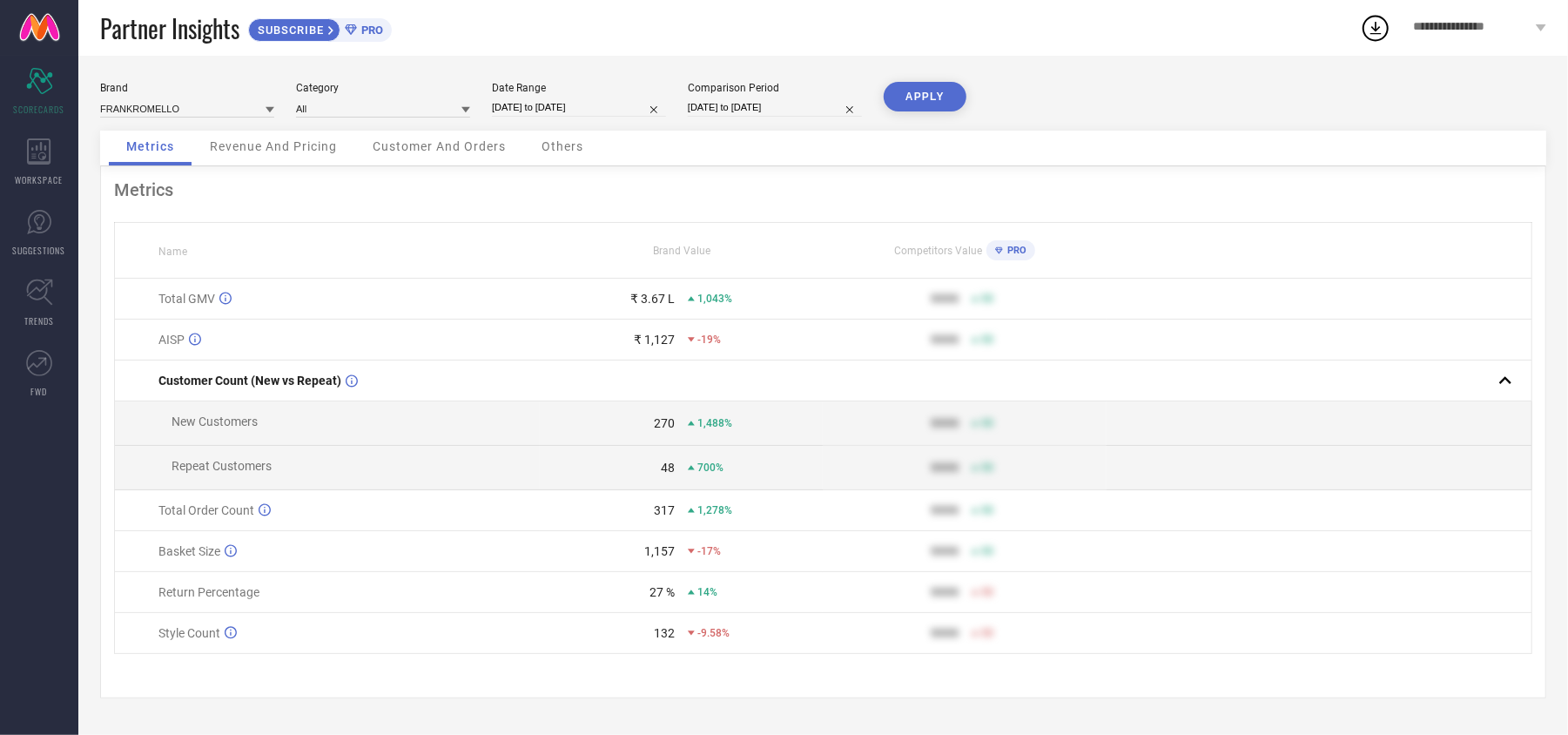
select select "2025"
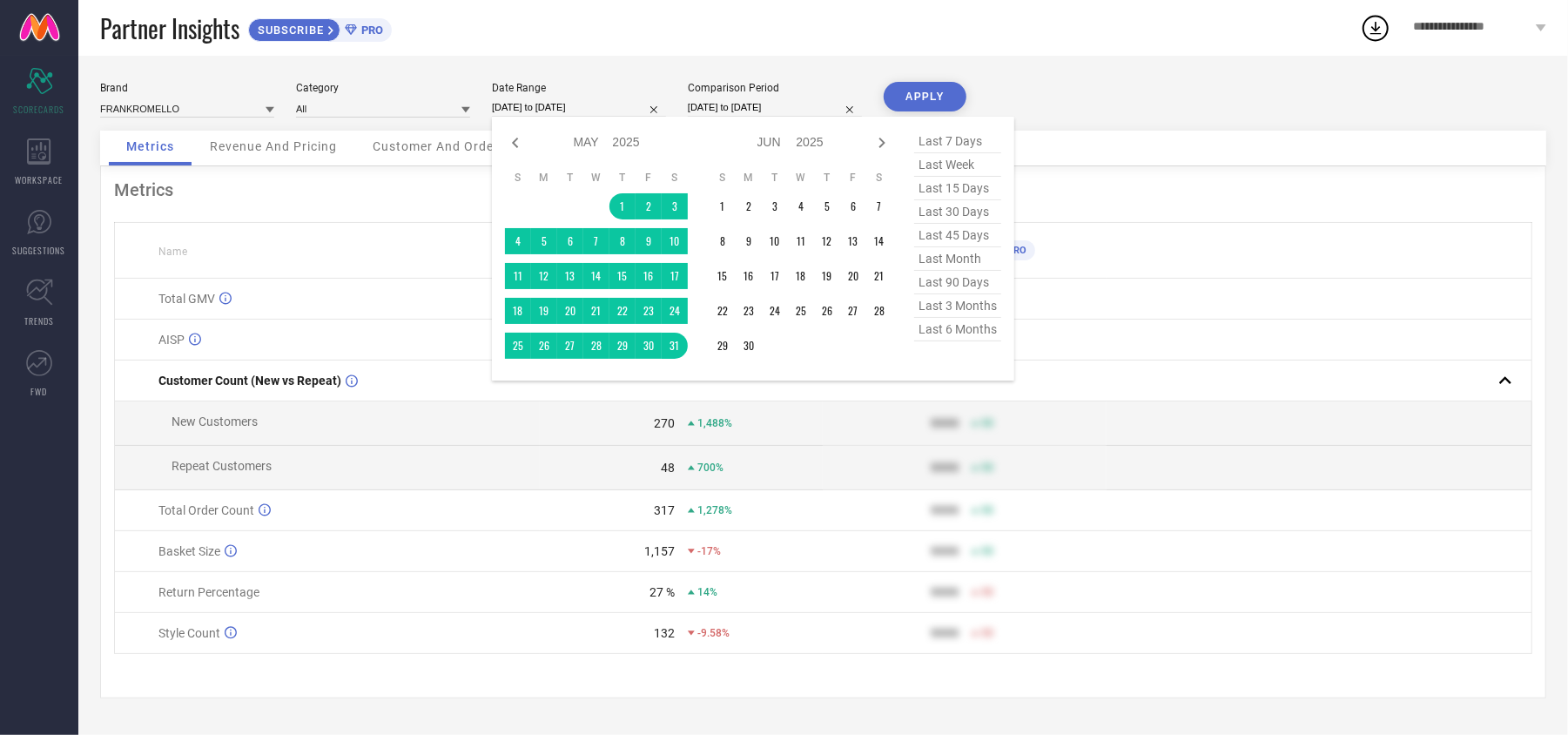
click at [1175, 143] on div "Metrics Revenue And Pricing Customer And Orders Others" at bounding box center [823, 149] width 1446 height 36
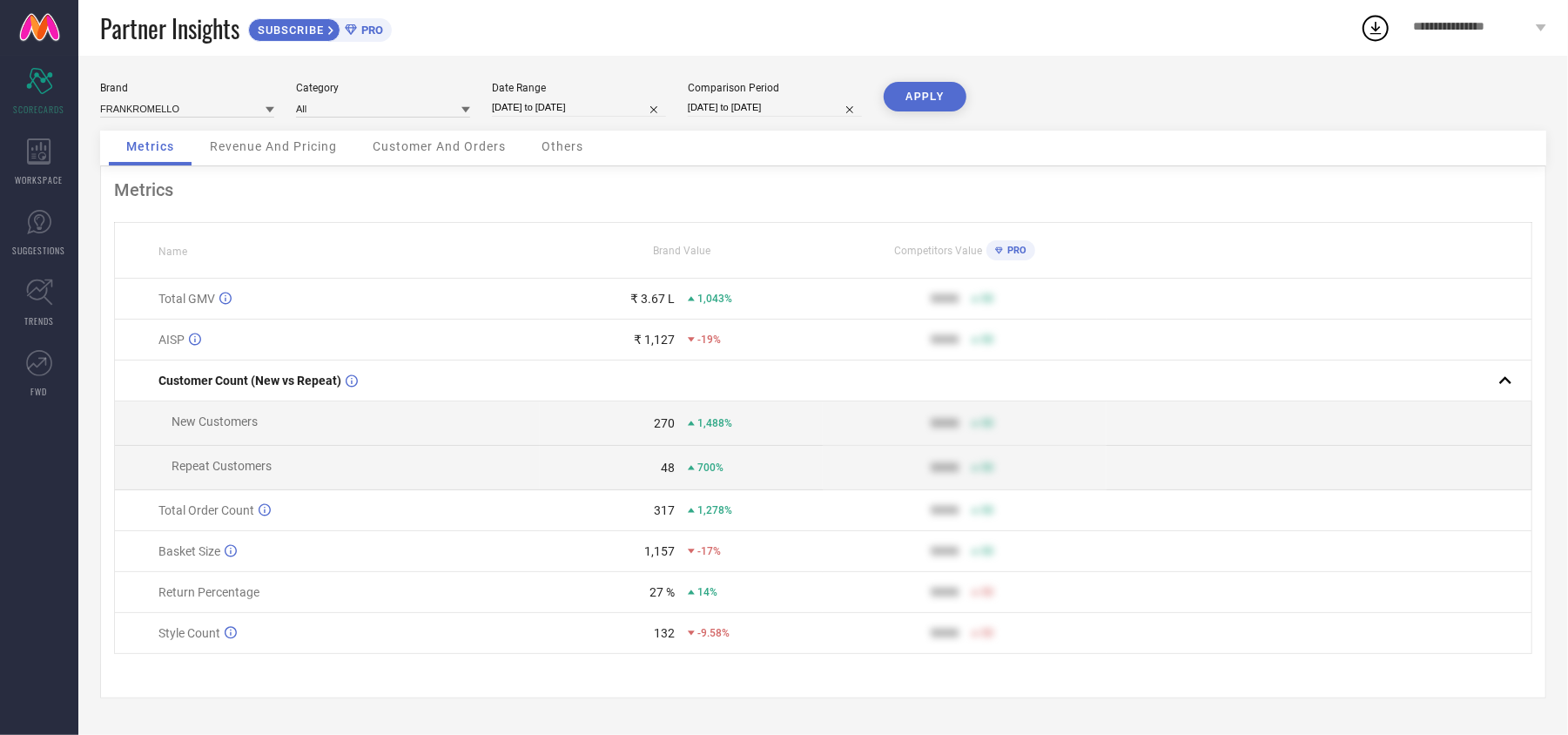
click at [521, 89] on div "Date Range [DATE] to [DATE]" at bounding box center [579, 100] width 174 height 36
select select "4"
select select "2025"
select select "5"
select select "2025"
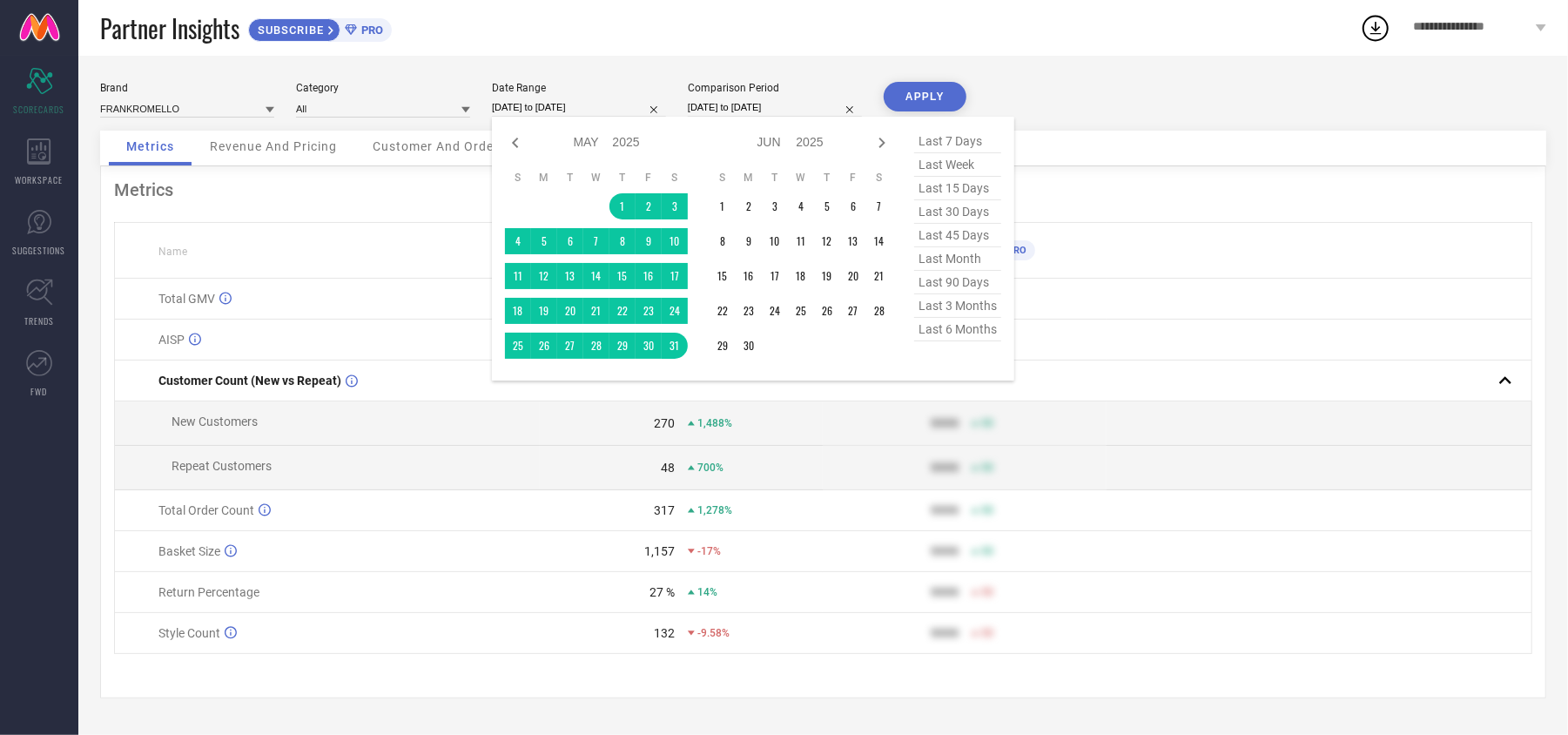
click at [515, 98] on input "[DATE] to [DATE]" at bounding box center [579, 107] width 174 height 18
click at [512, 130] on div "Jan Feb Mar Apr May Jun [DATE] Aug Sep Oct Nov [DATE] 2016 2017 2018 2019 2020 …" at bounding box center [596, 142] width 183 height 25
click at [512, 138] on icon at bounding box center [515, 143] width 21 height 21
select select "3"
select select "2025"
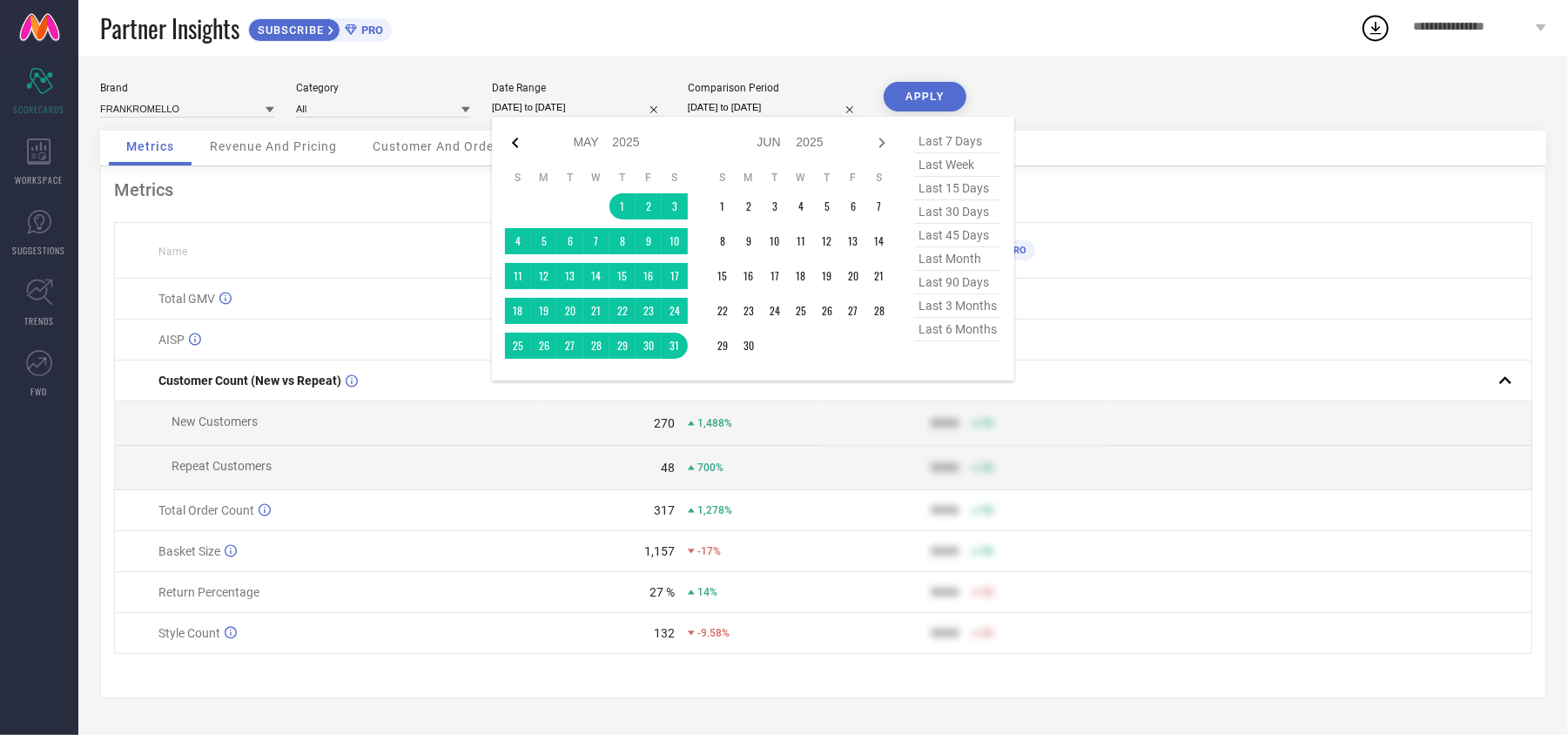
select select "4"
select select "2025"
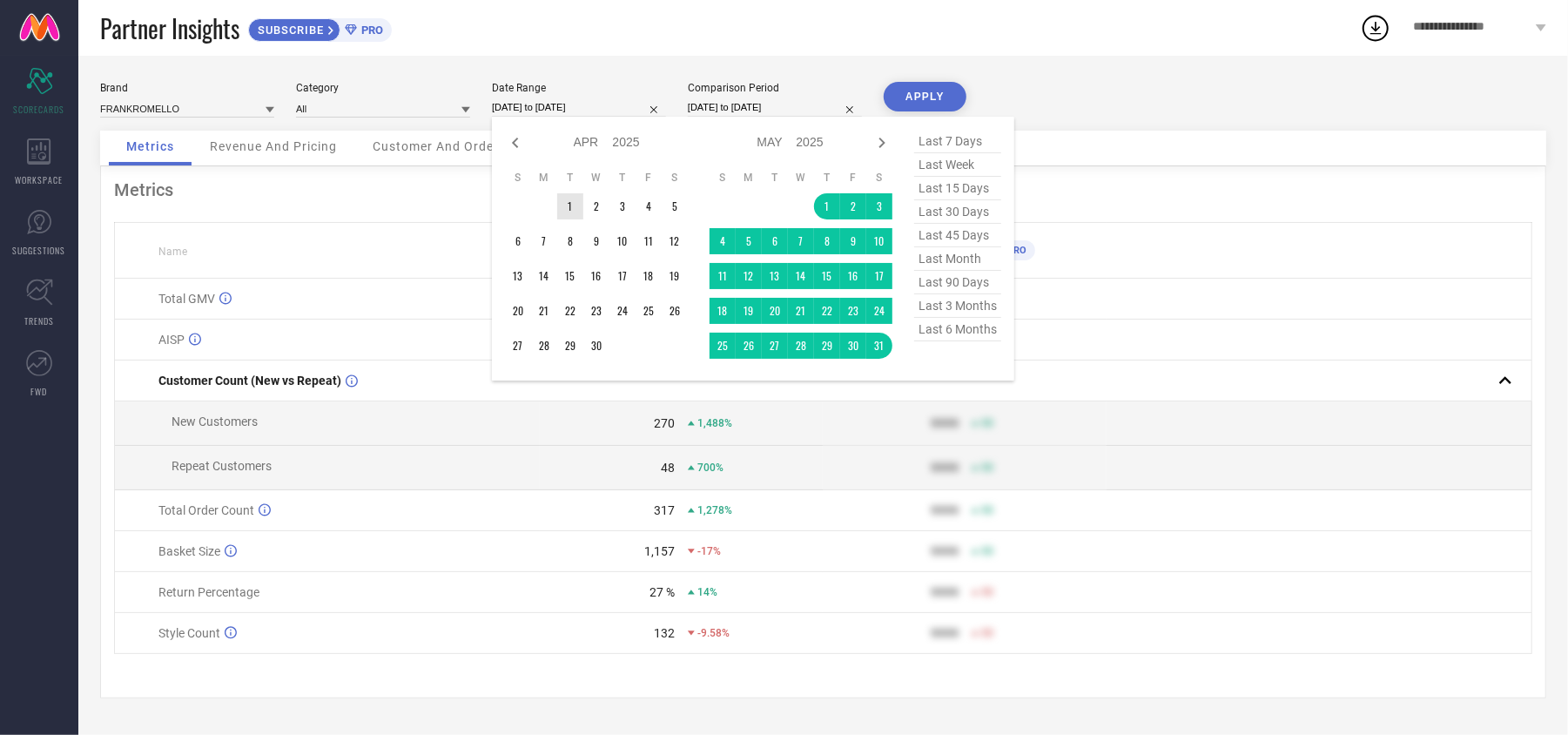
type input "After [DATE]"
click at [573, 195] on td "1" at bounding box center [571, 206] width 26 height 26
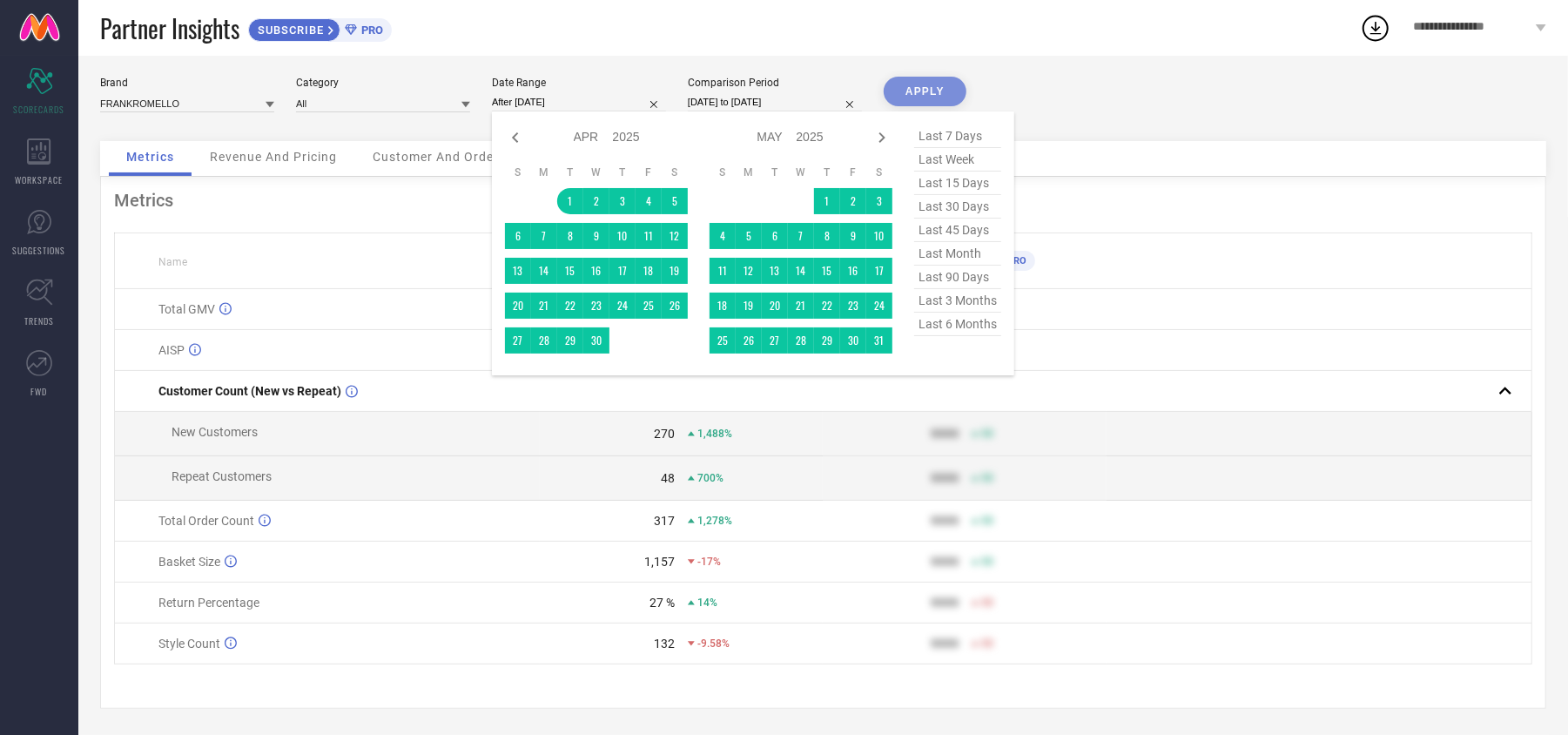
click at [811, 97] on input "[DATE] to [DATE]" at bounding box center [775, 102] width 174 height 18
select select "11"
select select "2024"
select select "2025"
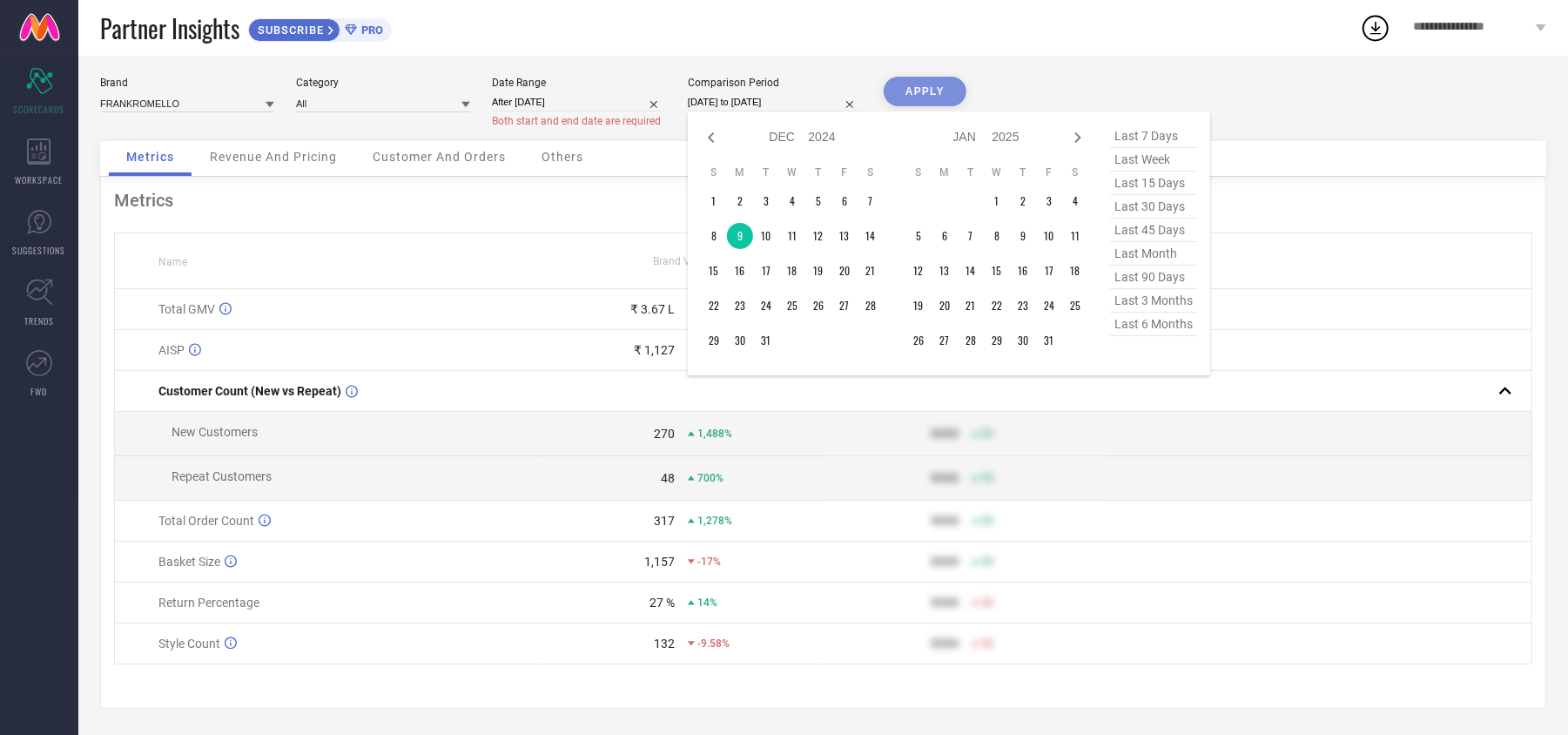
click at [811, 97] on input "[DATE] to [DATE]" at bounding box center [775, 102] width 174 height 18
click at [1075, 133] on icon at bounding box center [1078, 137] width 21 height 21
select select "1"
select select "2025"
select select "2"
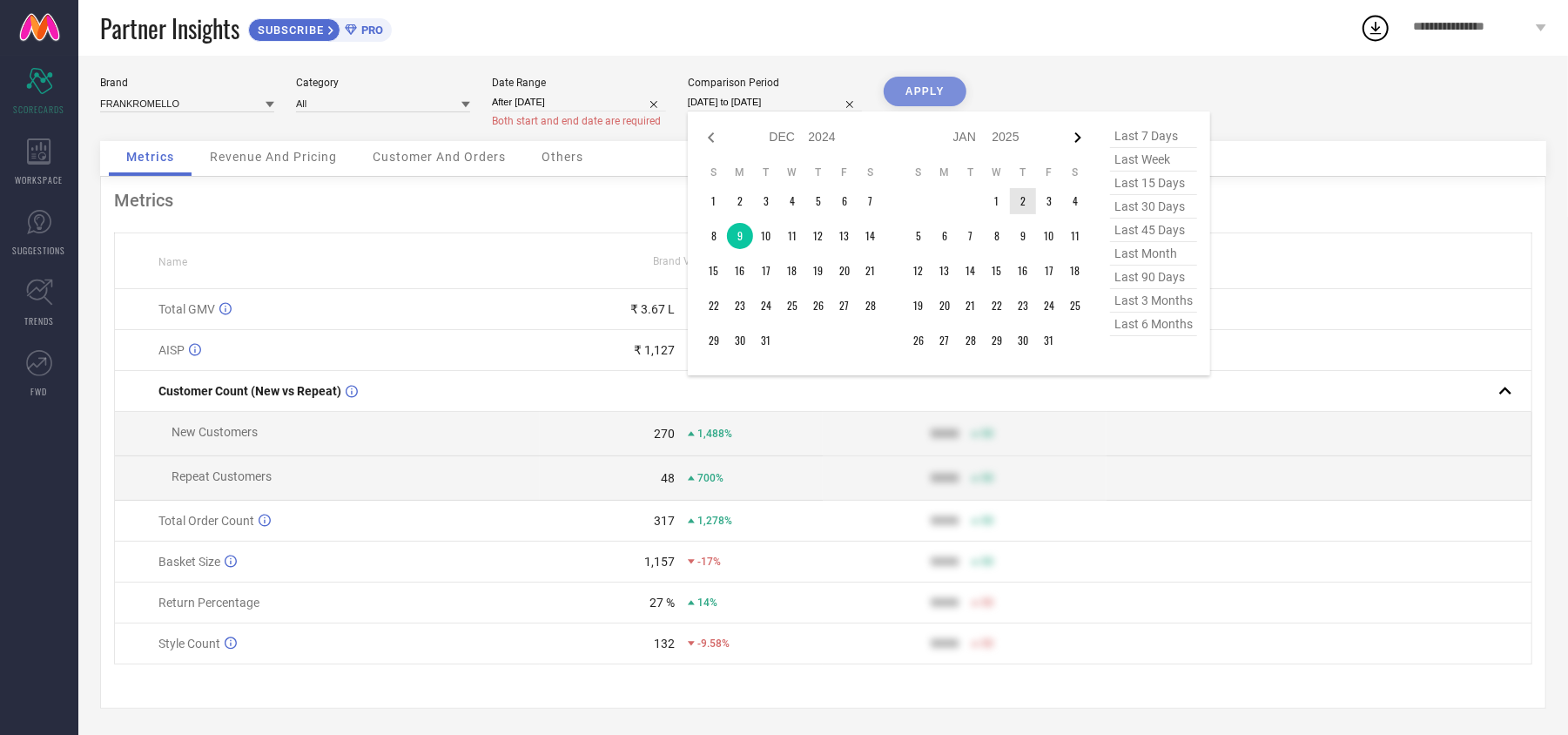
select select "2025"
click at [1075, 133] on icon at bounding box center [1078, 137] width 21 height 21
select select "3"
select select "2025"
select select "4"
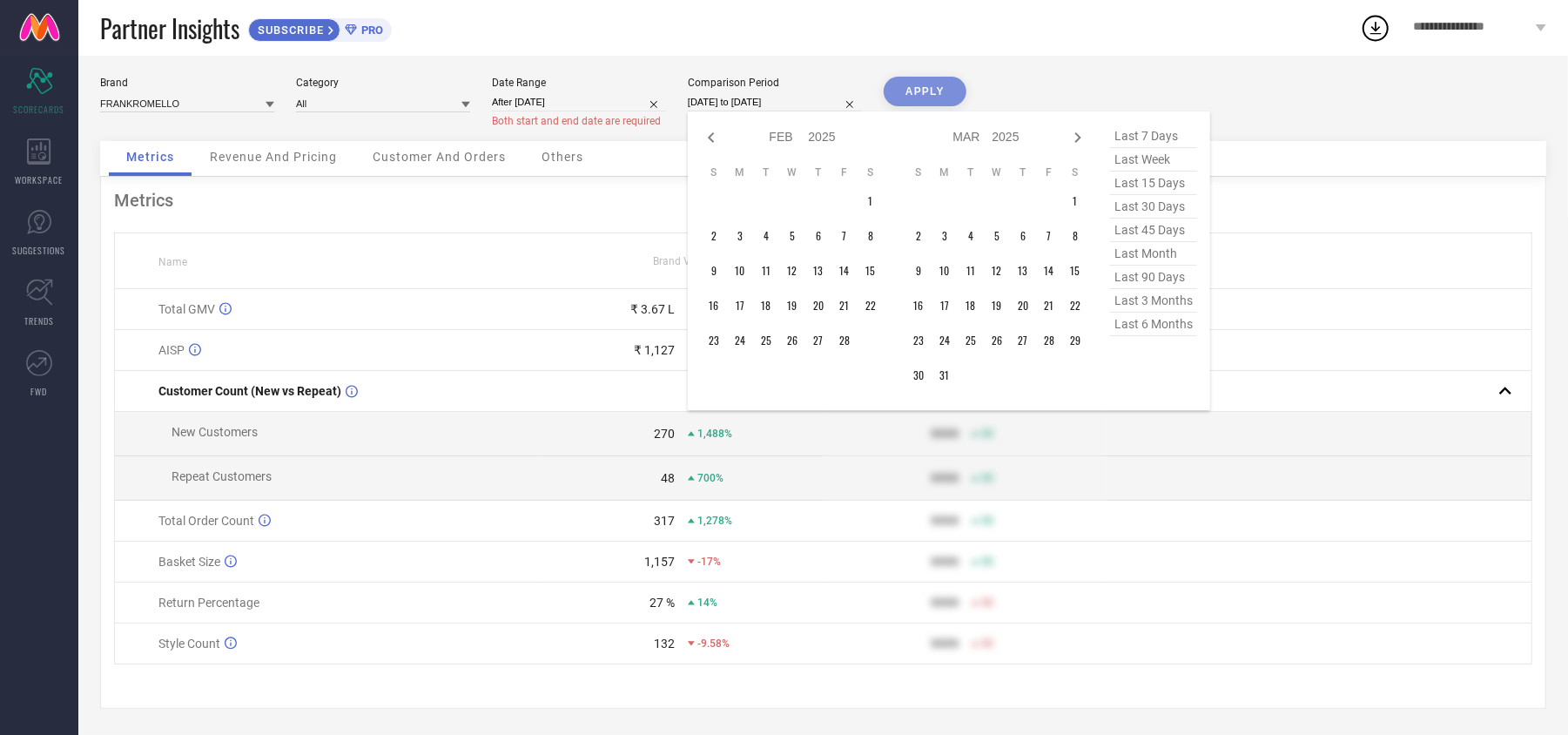
select select "2025"
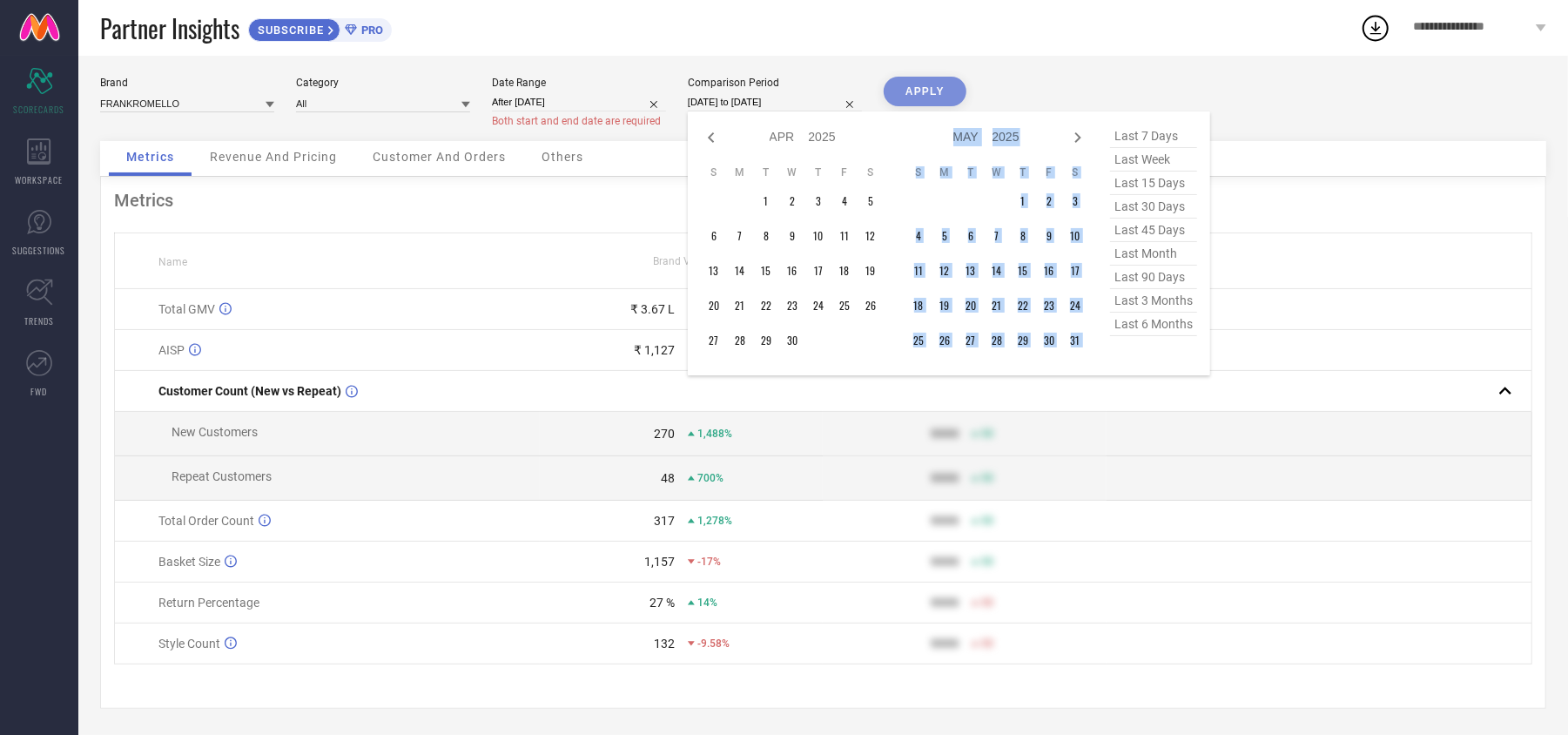
click at [1075, 133] on icon at bounding box center [1078, 137] width 21 height 21
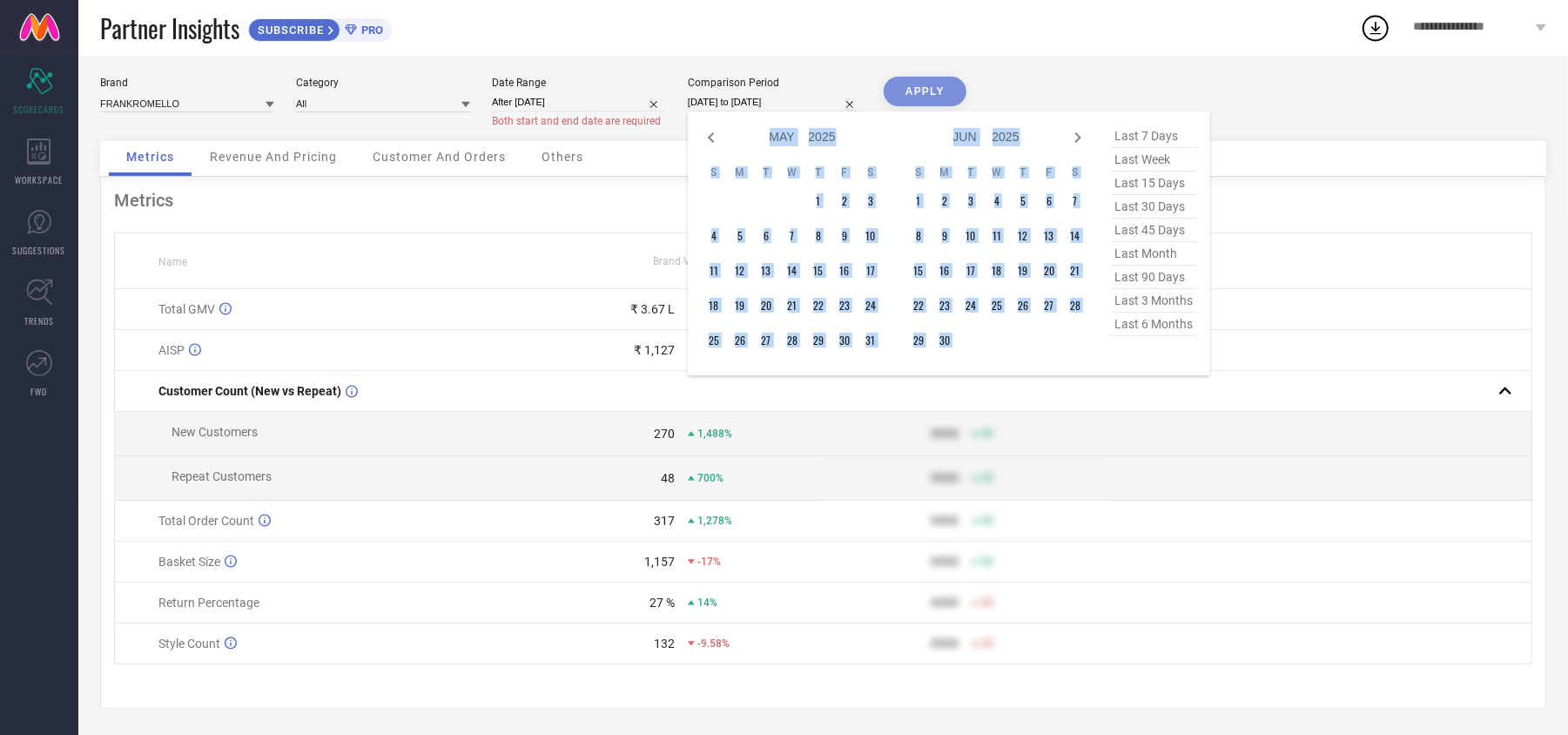
click at [1075, 133] on icon at bounding box center [1078, 137] width 21 height 21
select select "5"
select select "2025"
select select "6"
select select "2025"
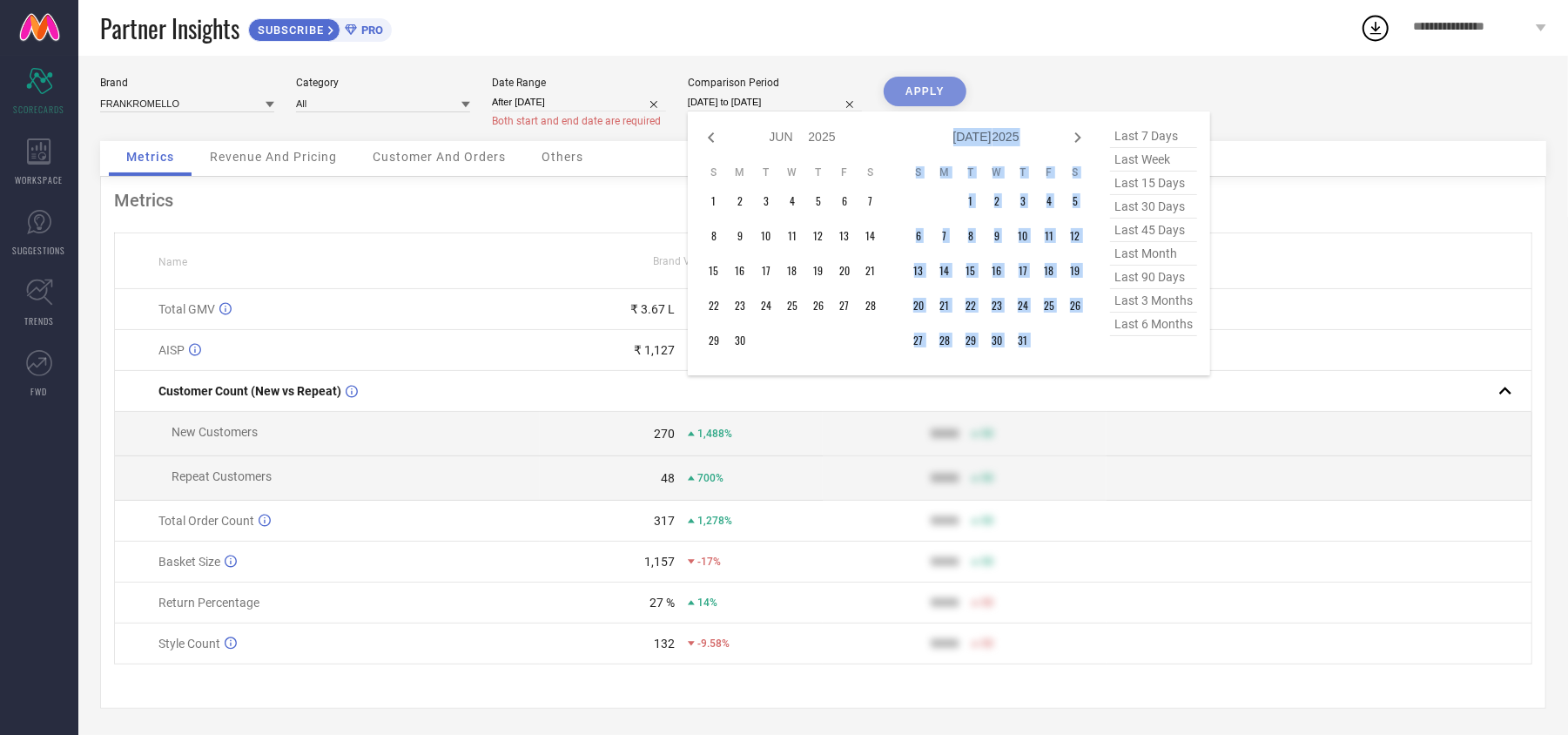
click at [1075, 133] on icon at bounding box center [1078, 137] width 21 height 21
select select "6"
select select "2025"
select select "7"
select select "2025"
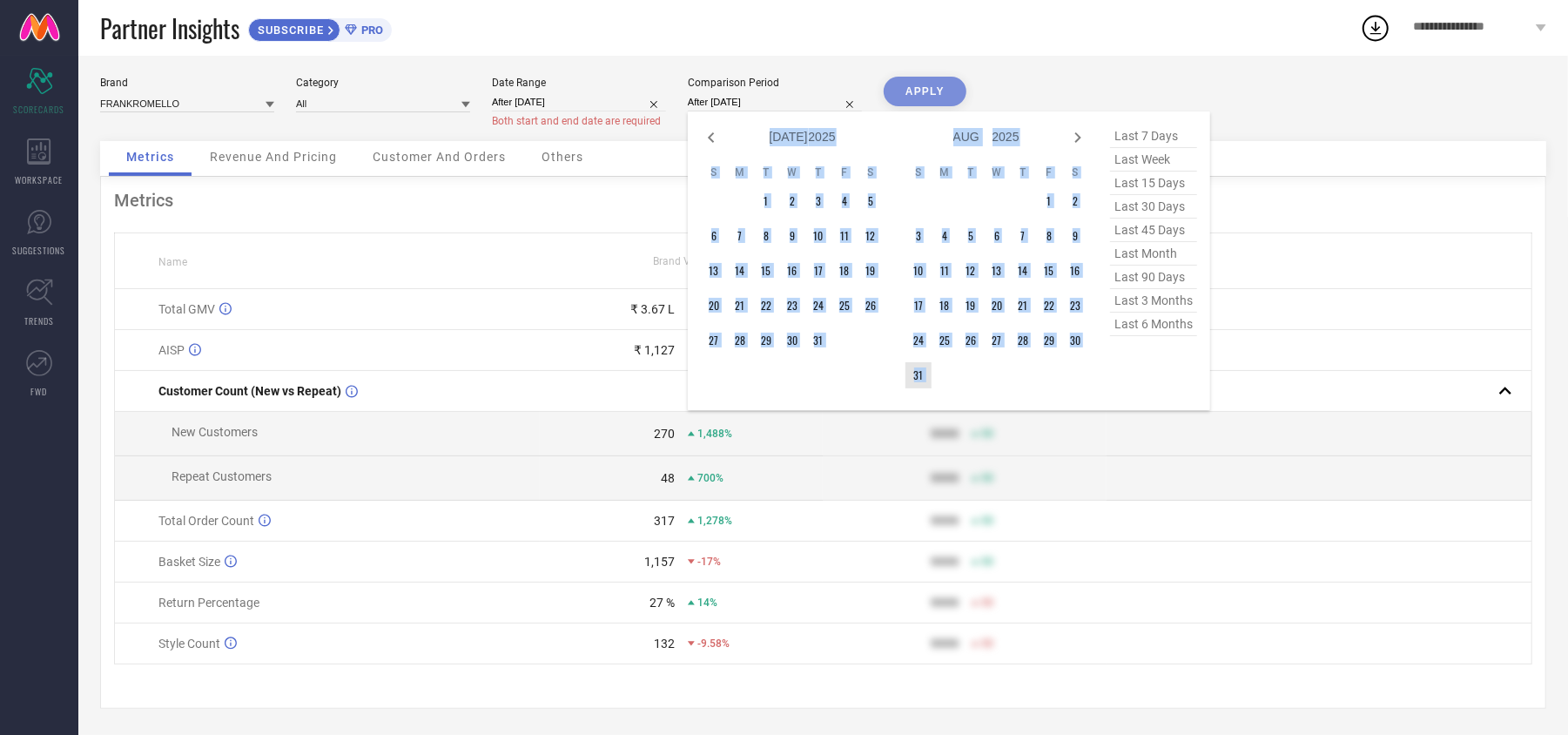
click at [924, 368] on td "31" at bounding box center [918, 375] width 26 height 26
type input "[DATE] to [DATE]"
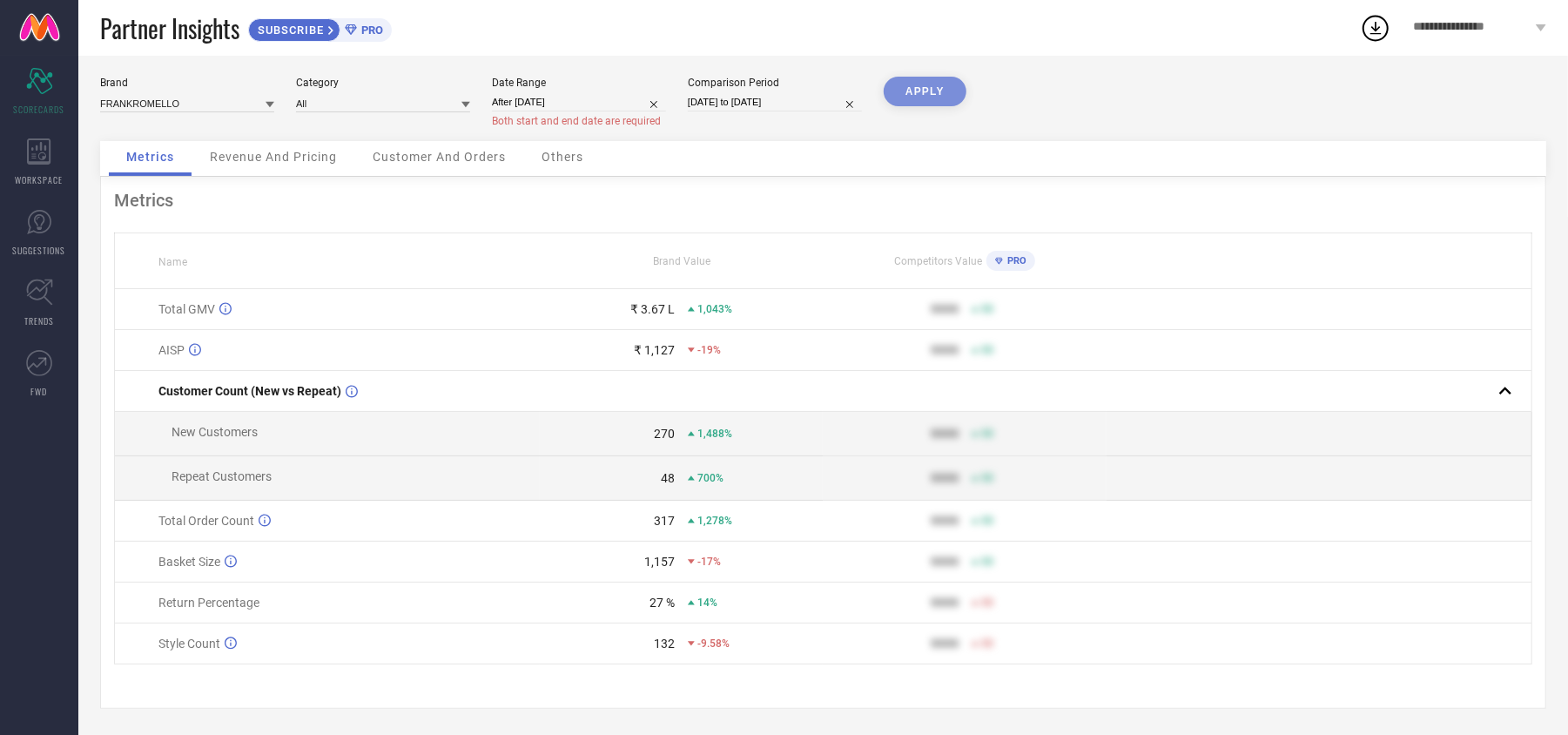
click at [934, 97] on div "APPLY" at bounding box center [925, 108] width 83 height 64
click at [928, 88] on div "APPLY" at bounding box center [925, 108] width 83 height 64
select select "3"
select select "2025"
select select "4"
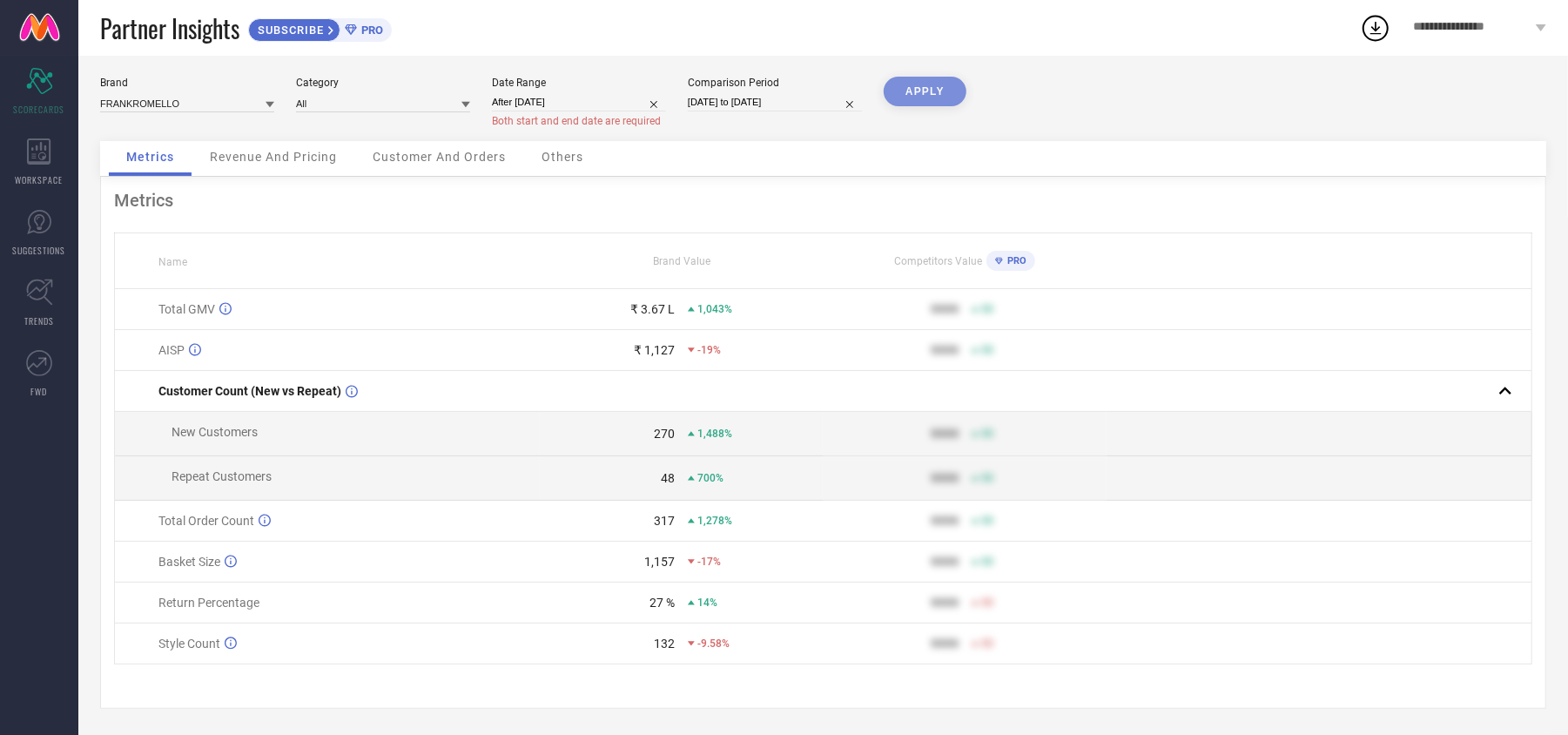
select select "2025"
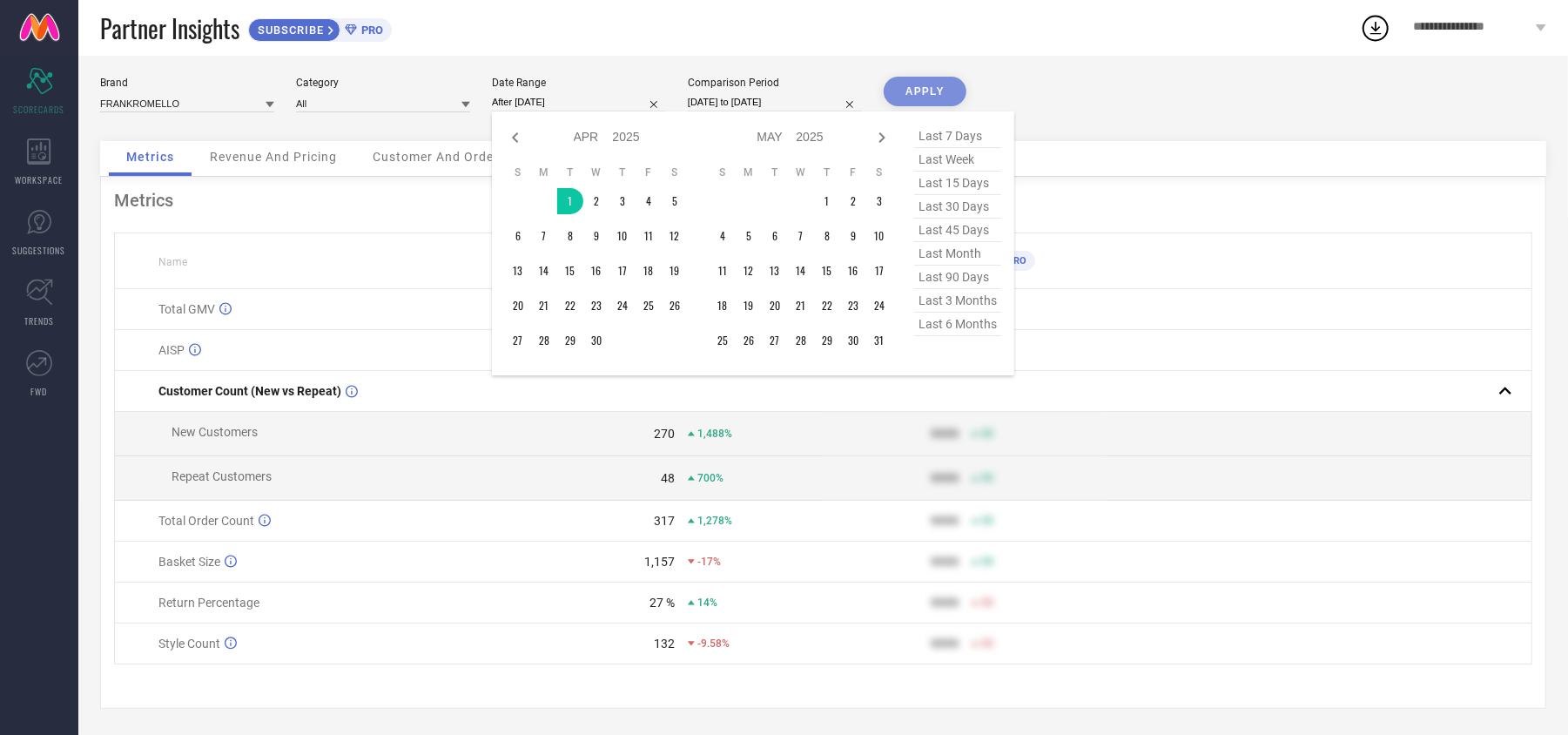
click at [586, 105] on input "After [DATE]" at bounding box center [579, 102] width 174 height 18
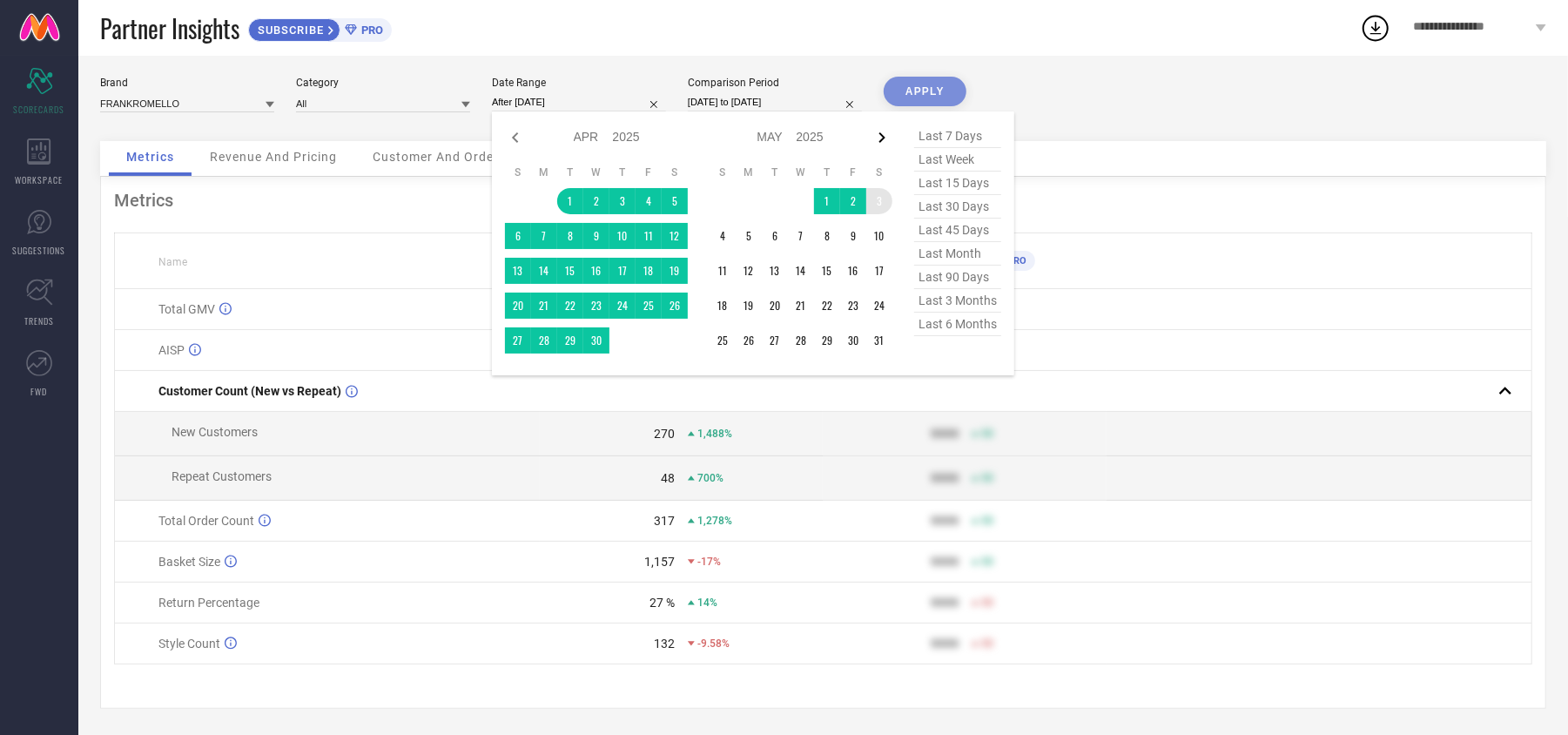
click at [886, 136] on icon at bounding box center [882, 137] width 21 height 21
select select "4"
select select "2025"
select select "5"
select select "2025"
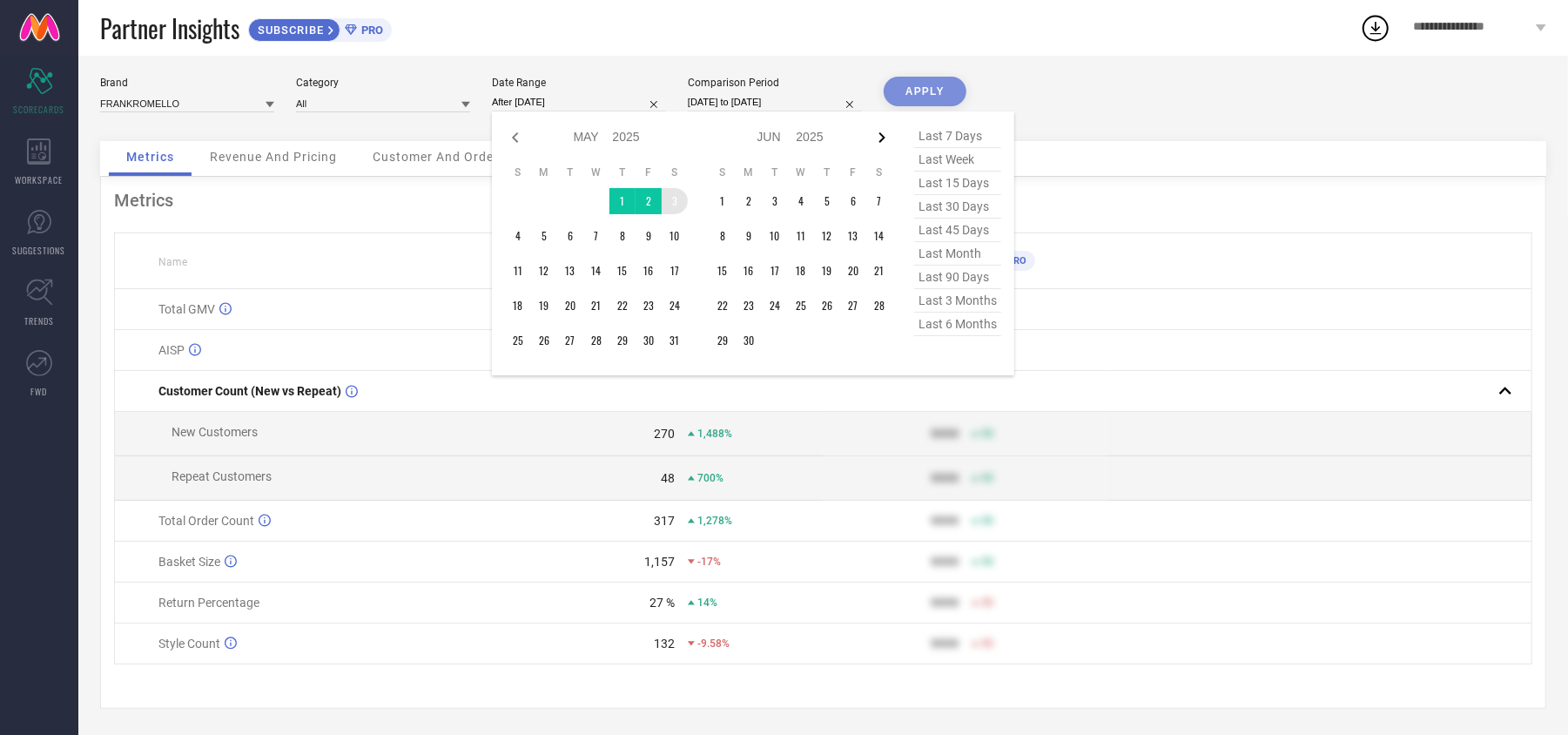
click at [885, 136] on icon at bounding box center [883, 138] width 6 height 11
select select "5"
select select "2025"
select select "6"
select select "2025"
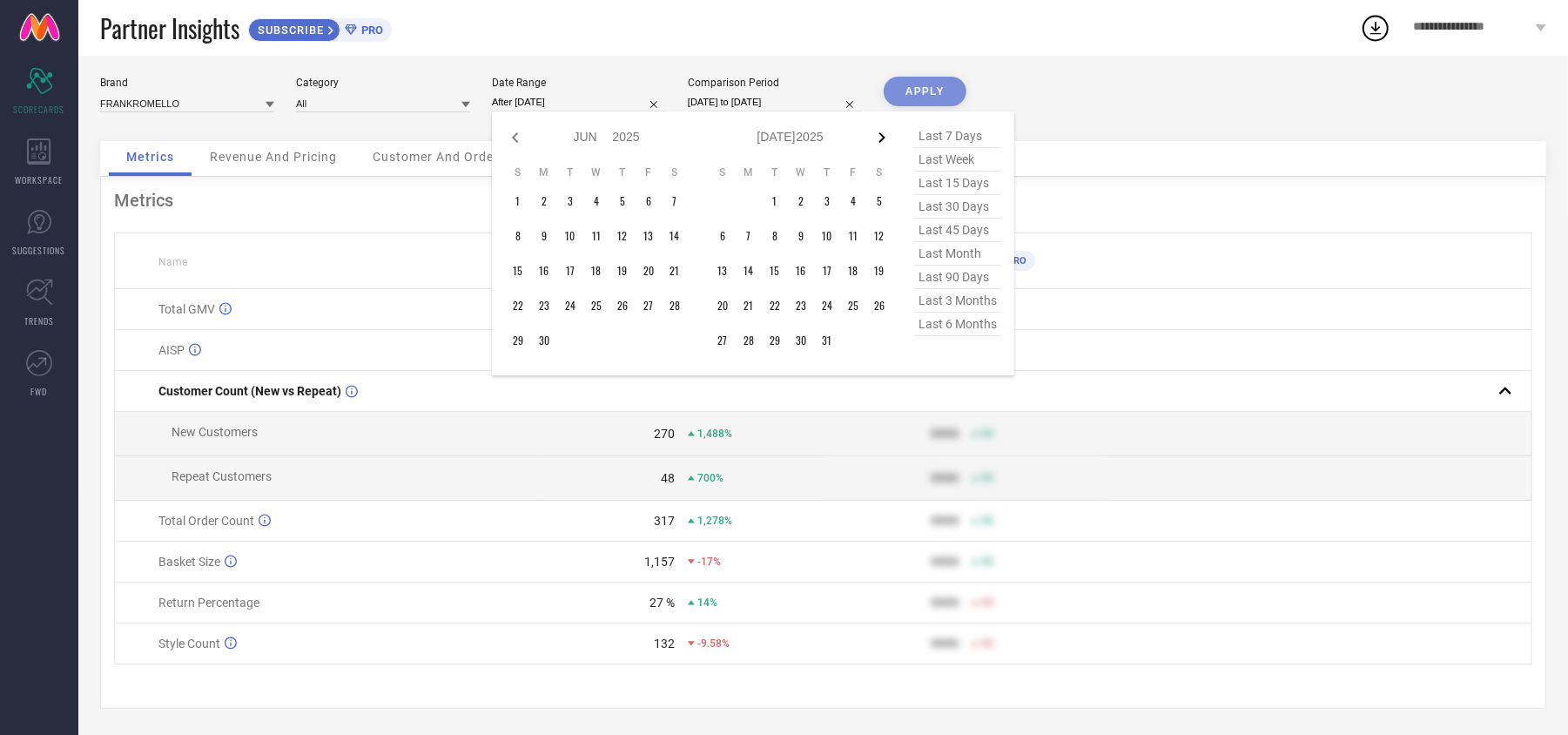
click at [880, 136] on icon at bounding box center [882, 137] width 21 height 21
select select "7"
select select "2025"
select select "8"
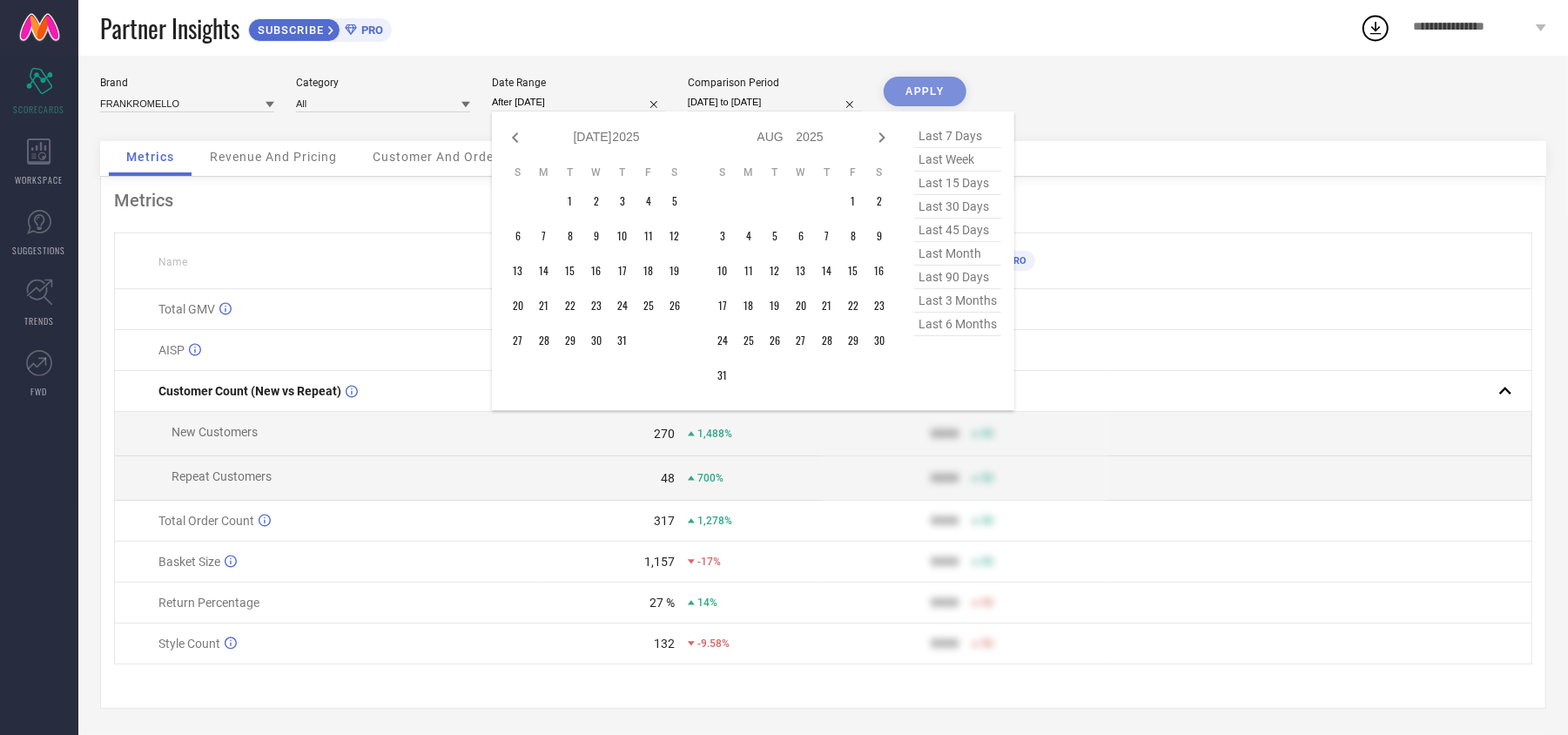
select select "2025"
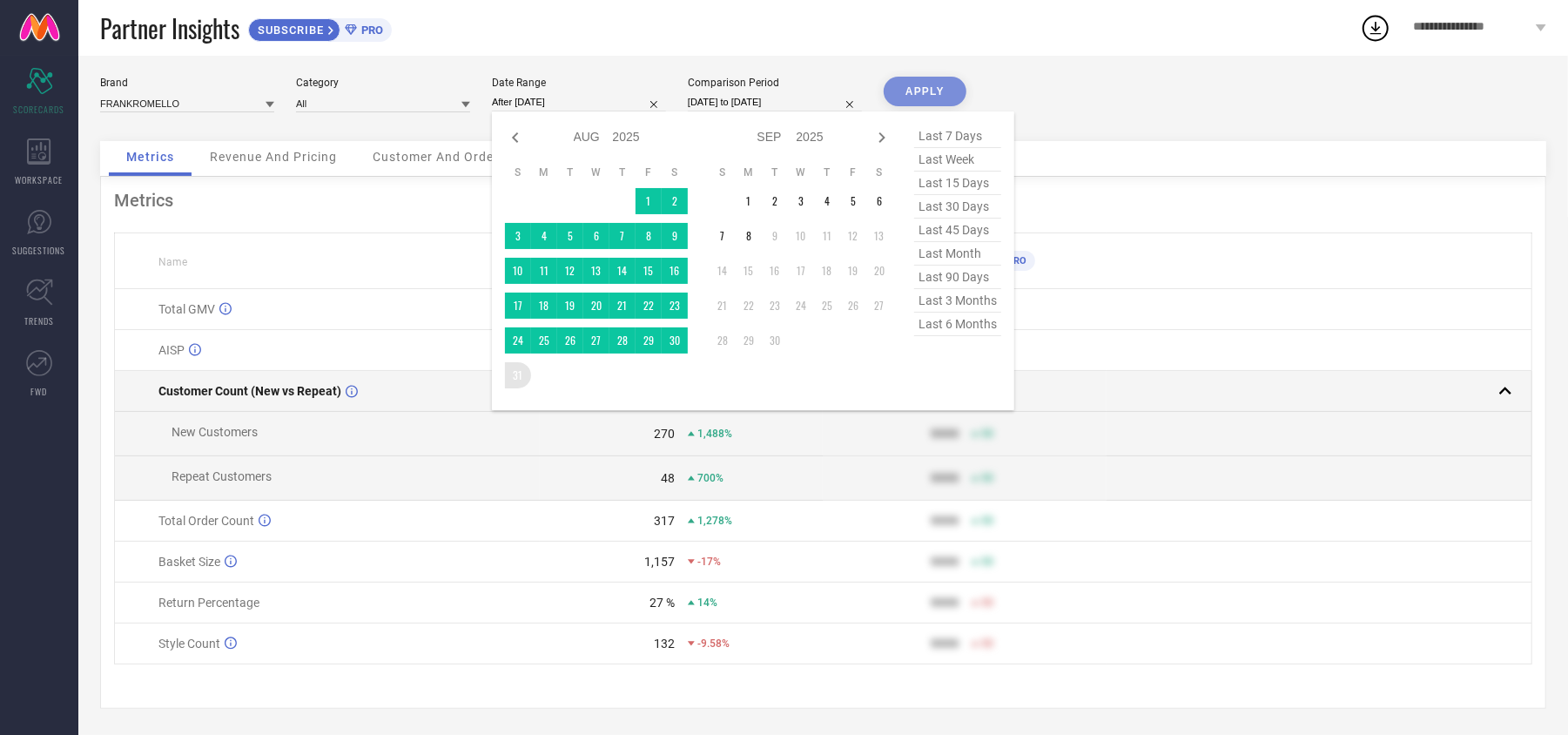
type input "[DATE] to [DATE]"
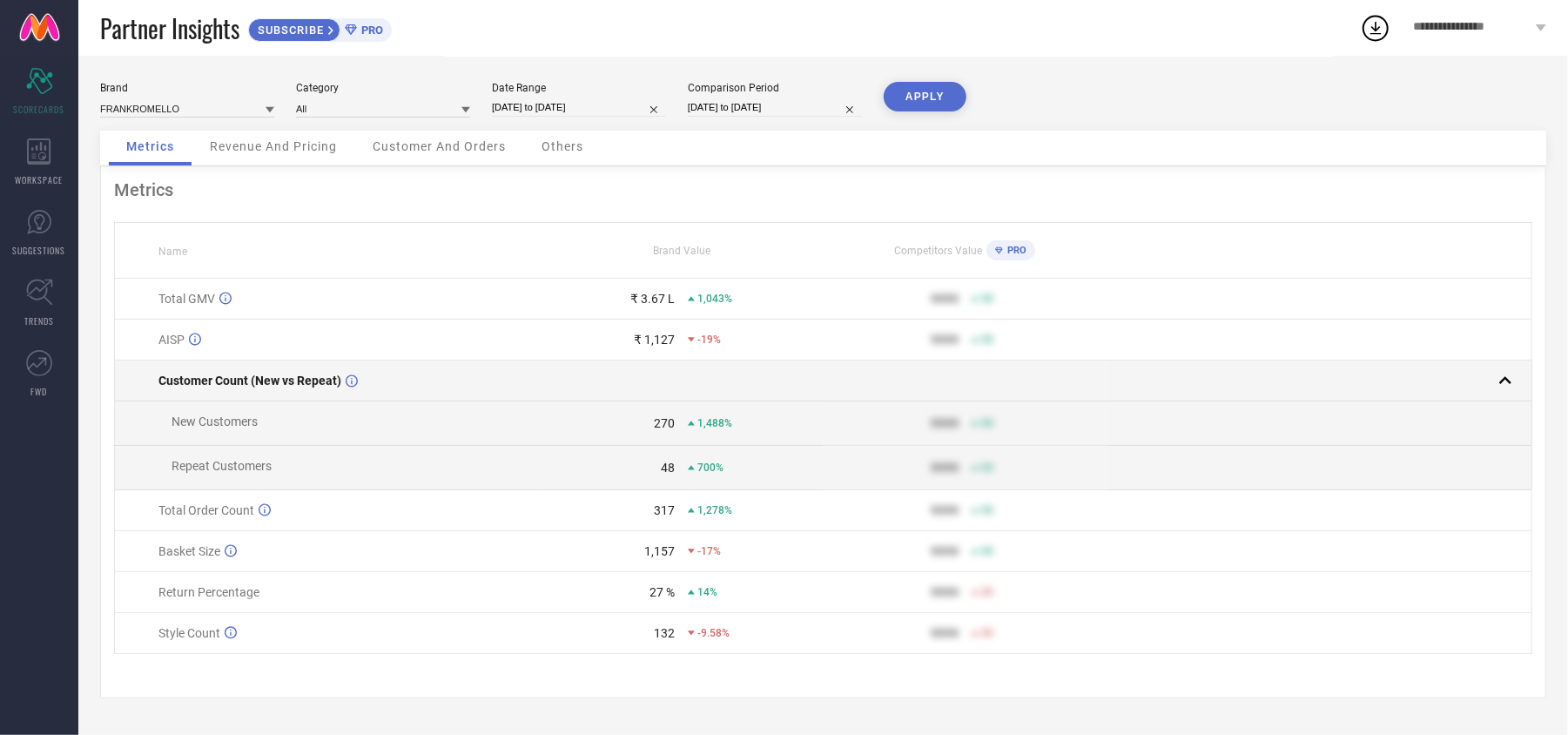
click at [522, 370] on td "Customer Count (New vs Repeat)" at bounding box center [327, 380] width 425 height 41
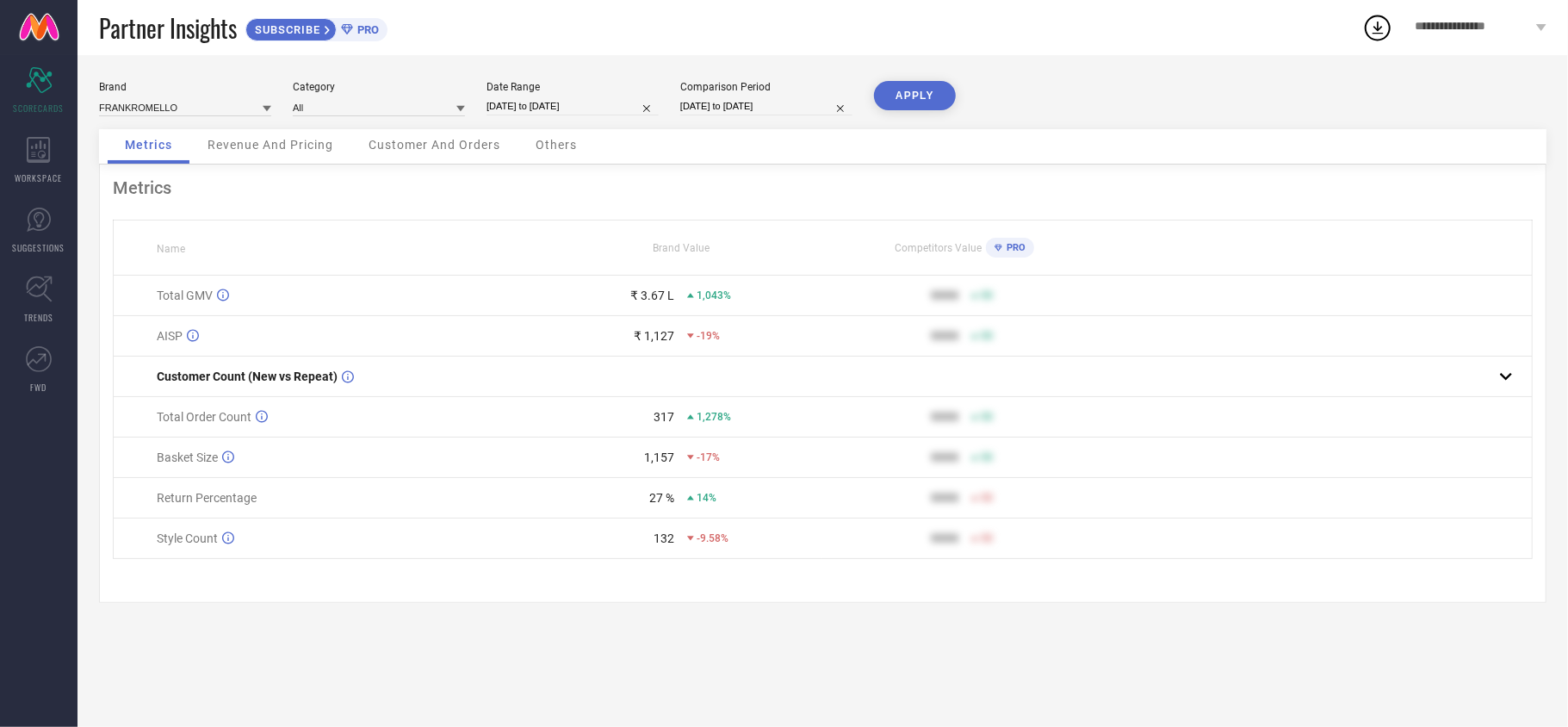
click at [895, 96] on button "APPLY" at bounding box center [915, 96] width 82 height 29
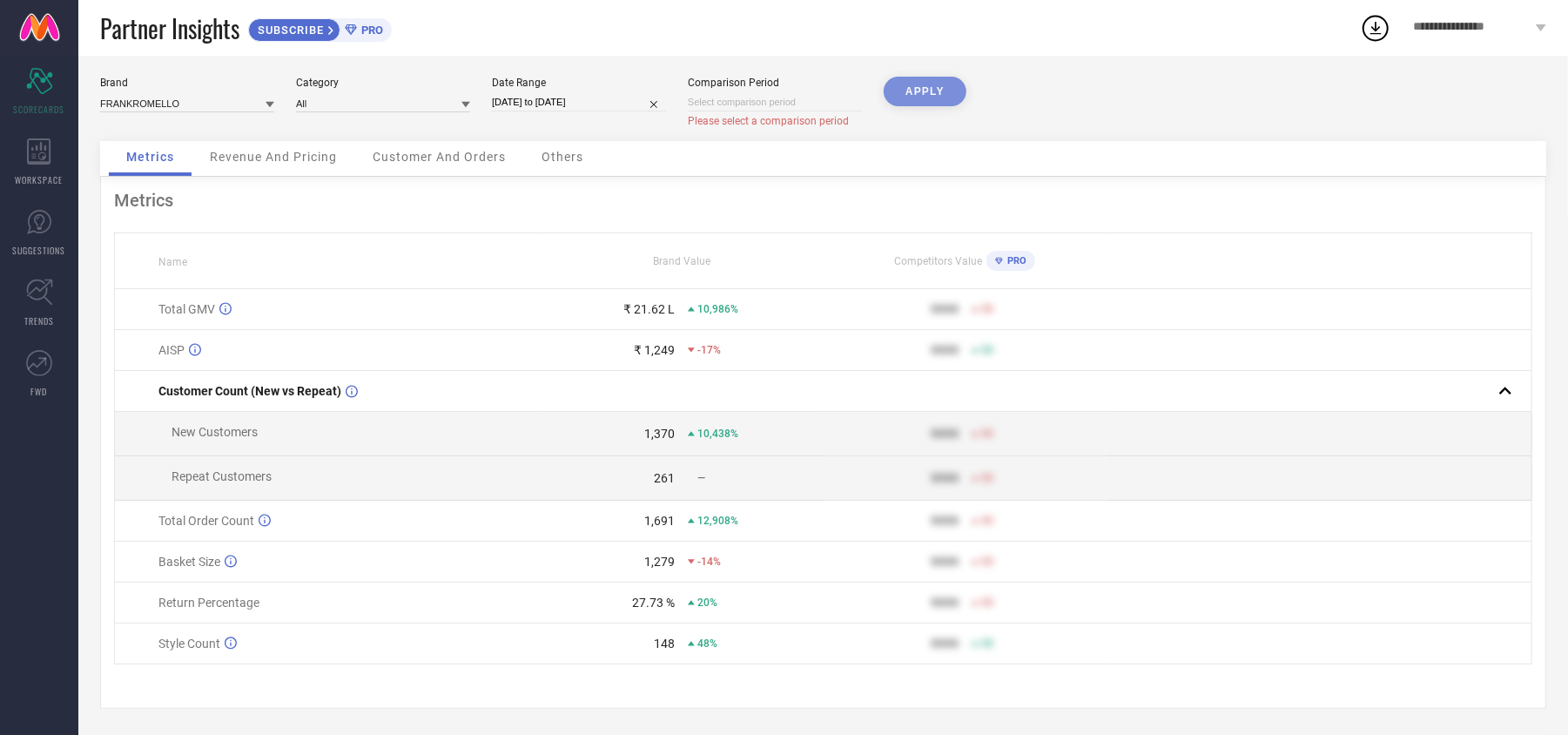
scroll to position [22, 0]
